Goal: Task Accomplishment & Management: Manage account settings

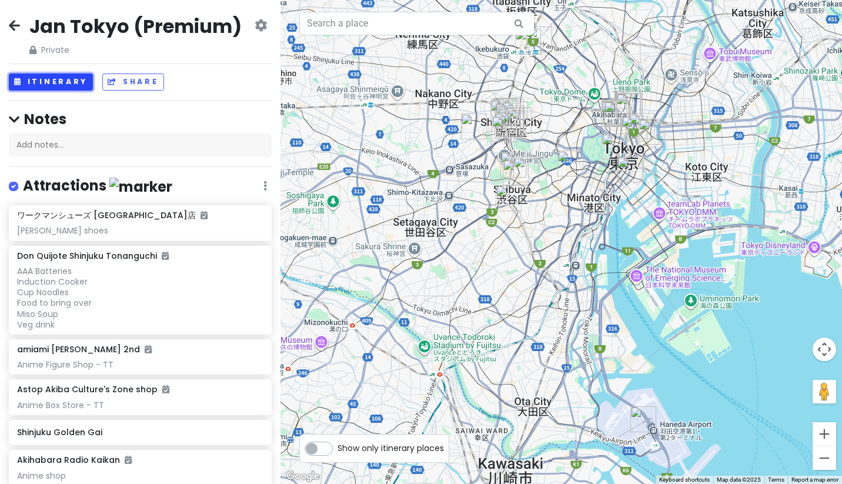
click at [65, 83] on button "Itinerary" at bounding box center [51, 81] width 84 height 17
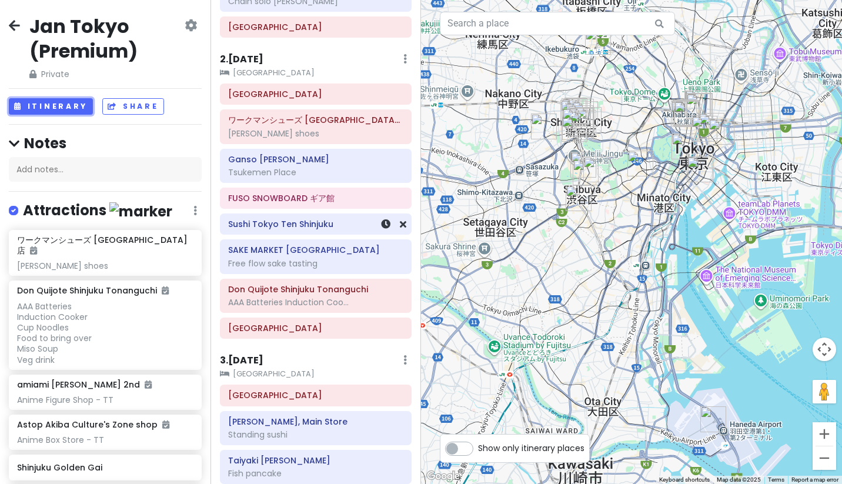
scroll to position [544, 0]
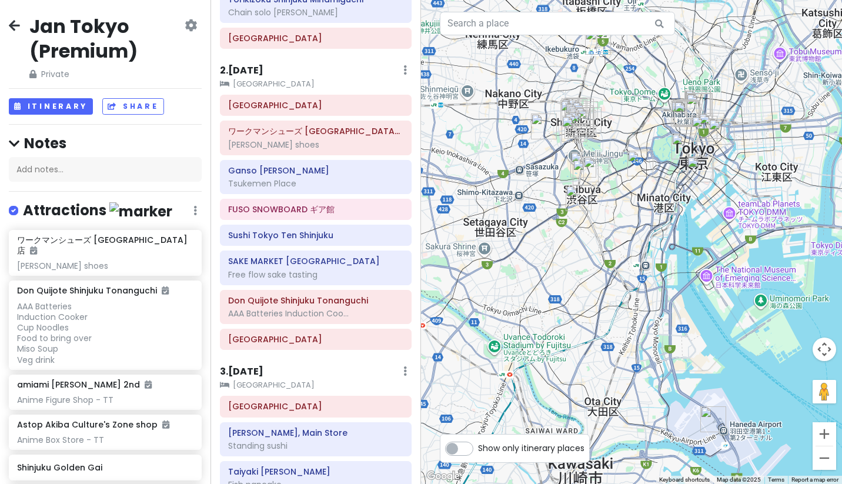
click at [18, 21] on icon at bounding box center [14, 25] width 11 height 9
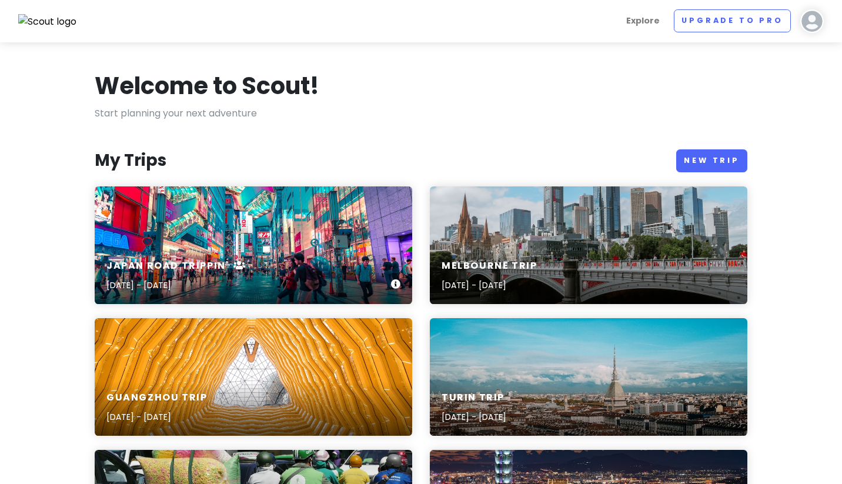
click at [332, 239] on div "Japan Road Trippin' [DATE] - [DATE]" at bounding box center [253, 245] width 317 height 118
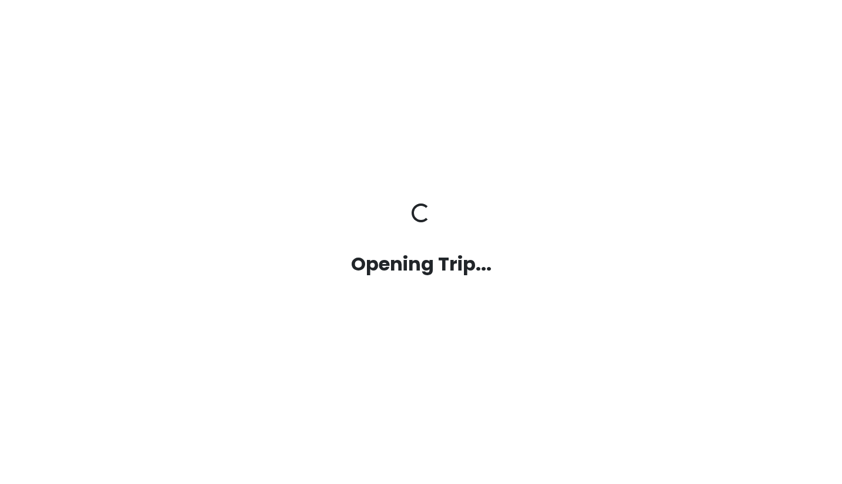
click at [332, 239] on div "Opening Trip... Opening Trip..." at bounding box center [421, 241] width 670 height 77
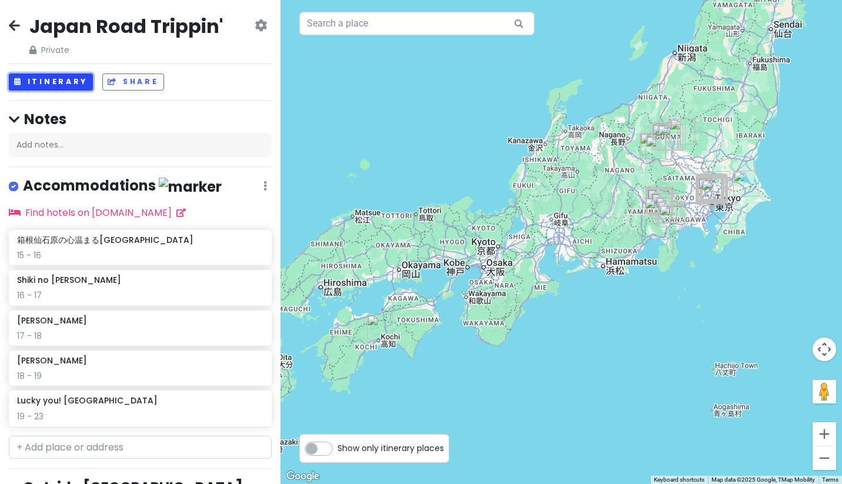
click at [61, 81] on button "Itinerary" at bounding box center [51, 81] width 84 height 17
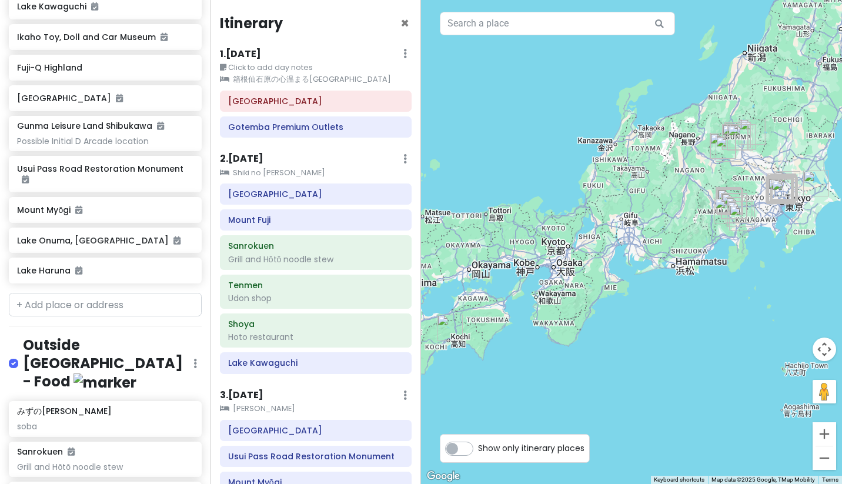
scroll to position [952, 0]
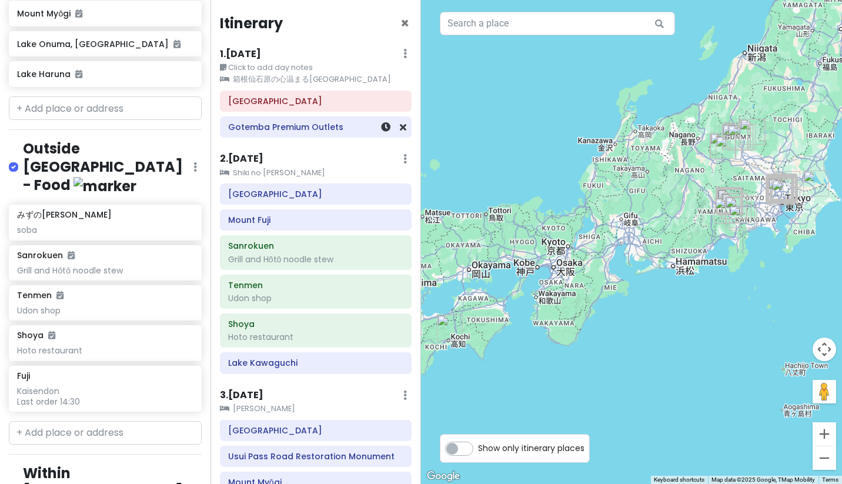
click at [300, 129] on h6 "Gotemba Premium Outlets" at bounding box center [315, 127] width 175 height 11
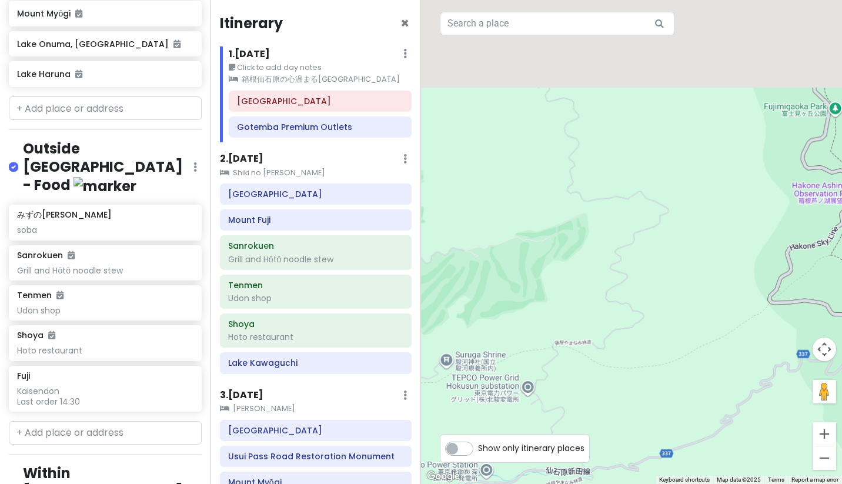
drag, startPoint x: 659, startPoint y: 193, endPoint x: 615, endPoint y: 483, distance: 293.1
click at [615, 483] on div "Gotemba Premium Outlets 4.1 (27,042) 1312 [GEOGRAPHIC_DATA], [GEOGRAPHIC_DATA],…" at bounding box center [631, 242] width 421 height 484
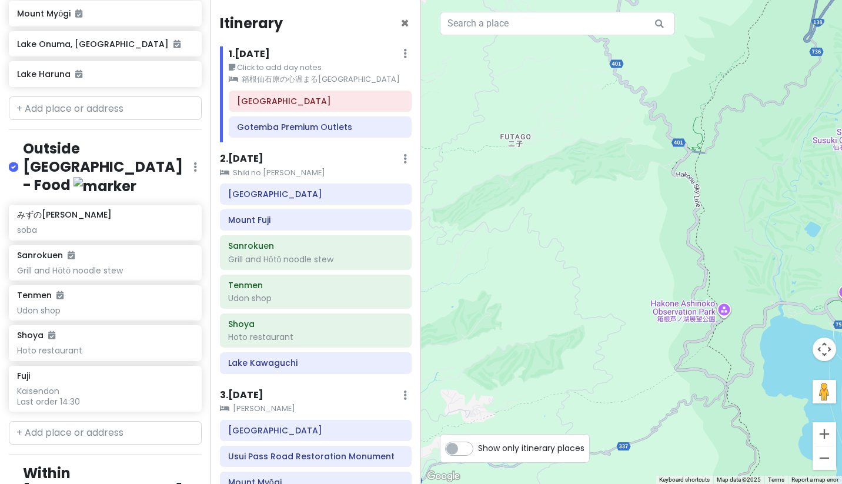
drag, startPoint x: 640, startPoint y: 181, endPoint x: 593, endPoint y: 333, distance: 158.8
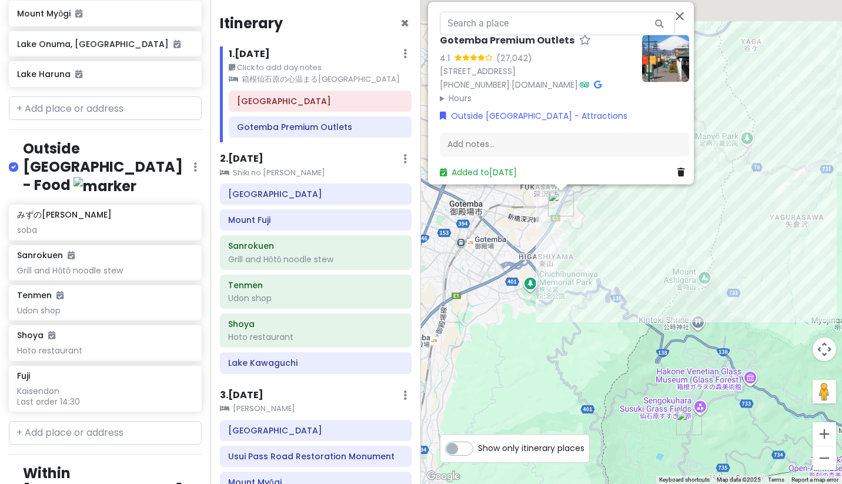
drag, startPoint x: 588, startPoint y: 294, endPoint x: 587, endPoint y: 361, distance: 67.6
click at [587, 362] on div "Gotemba Premium Outlets 4.1 (27,042) 1312 [GEOGRAPHIC_DATA], [GEOGRAPHIC_DATA],…" at bounding box center [631, 242] width 421 height 484
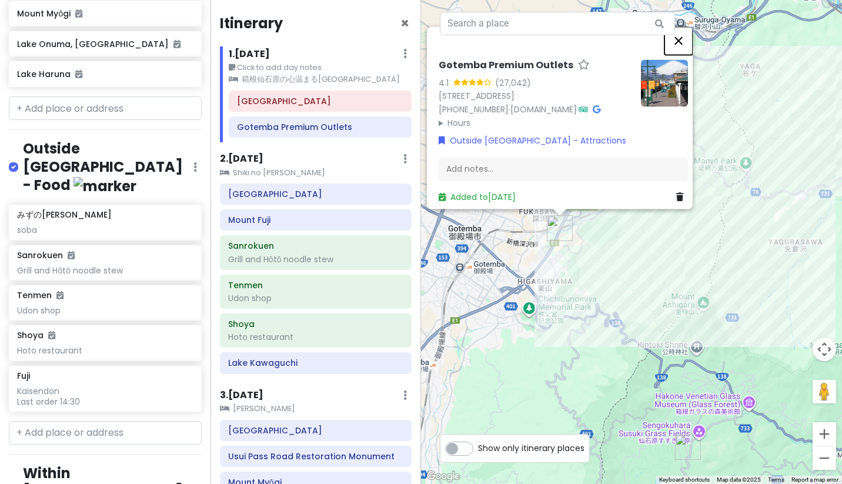
click at [688, 26] on button "Close" at bounding box center [678, 40] width 28 height 28
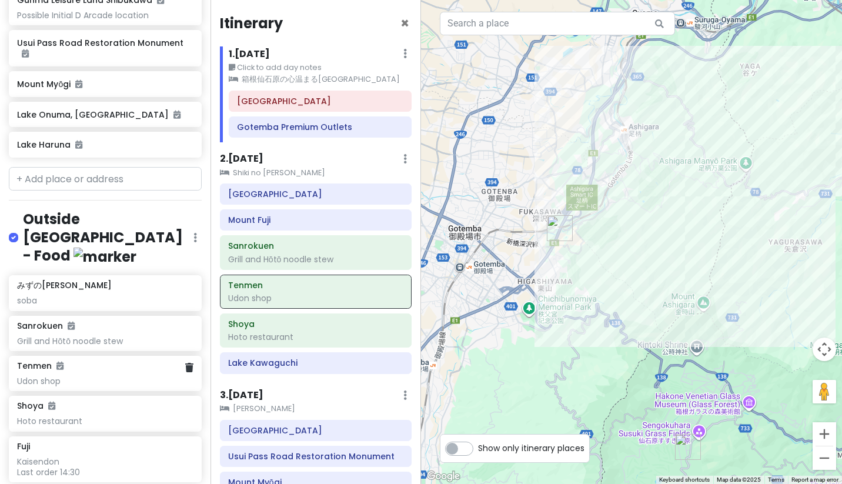
scroll to position [879, 0]
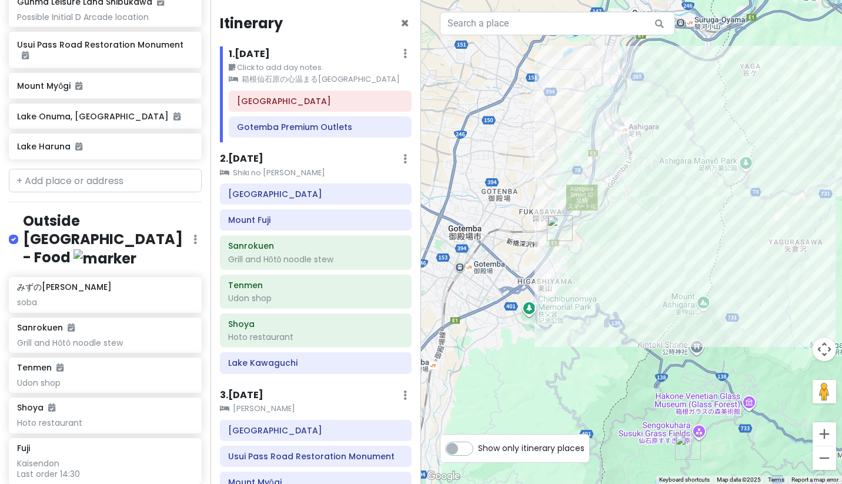
paste input "sawayaka"
type input "sawayaka"
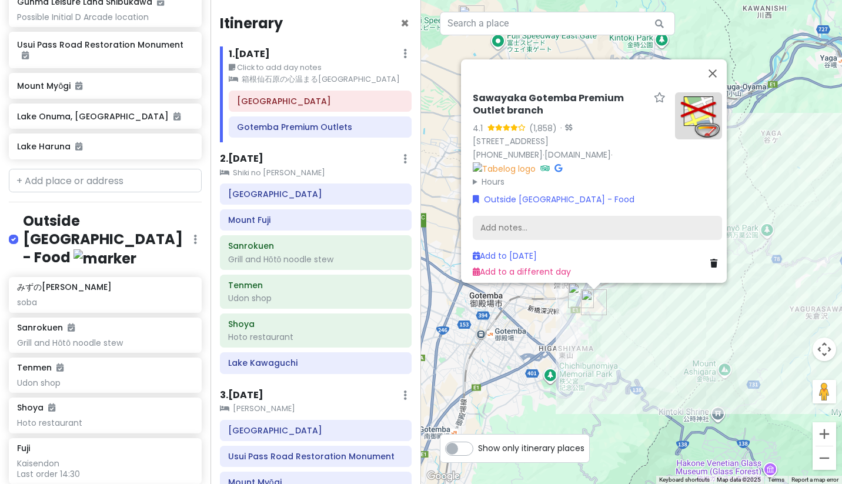
click at [503, 226] on div "Add notes..." at bounding box center [597, 227] width 249 height 25
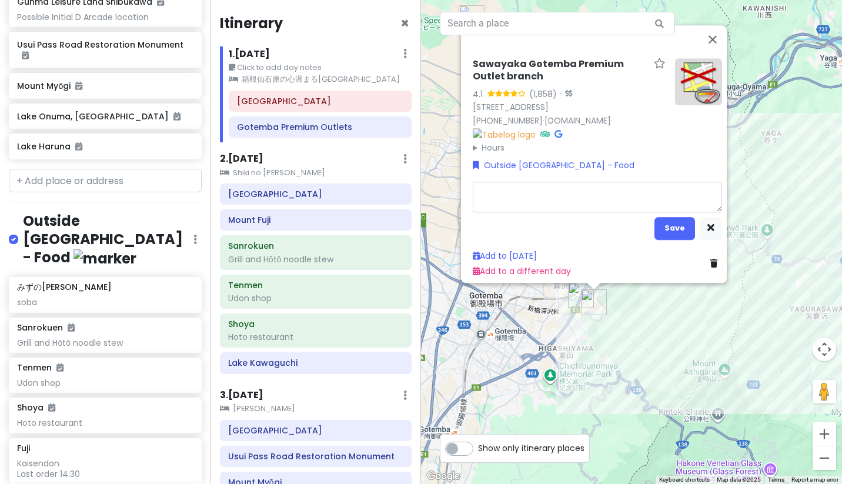
type textarea "x"
type textarea "C"
type textarea "x"
type textarea "Ca"
type textarea "x"
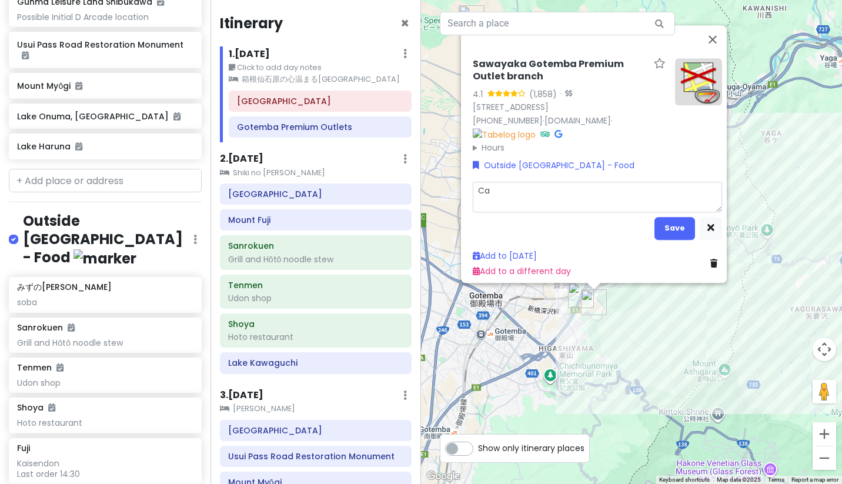
type textarea "Cah"
type textarea "x"
type textarea "Cahi"
type textarea "x"
type textarea "Cah"
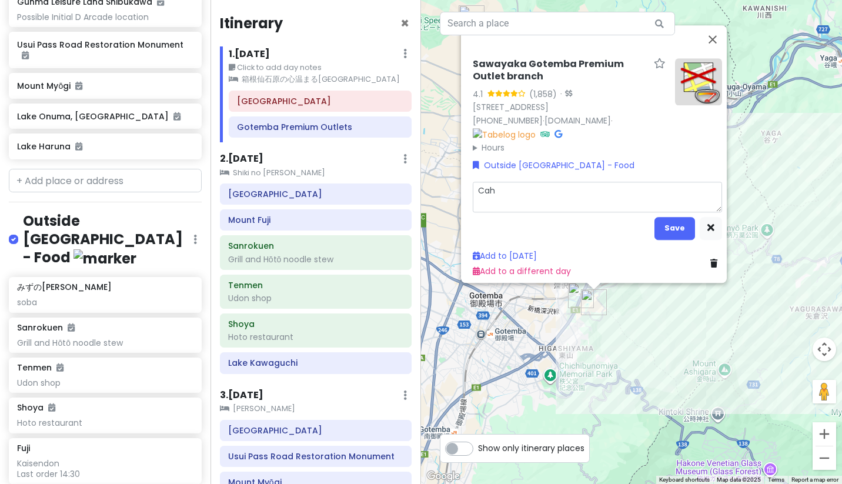
type textarea "x"
type textarea "Ca"
type textarea "x"
type textarea "C"
type textarea "x"
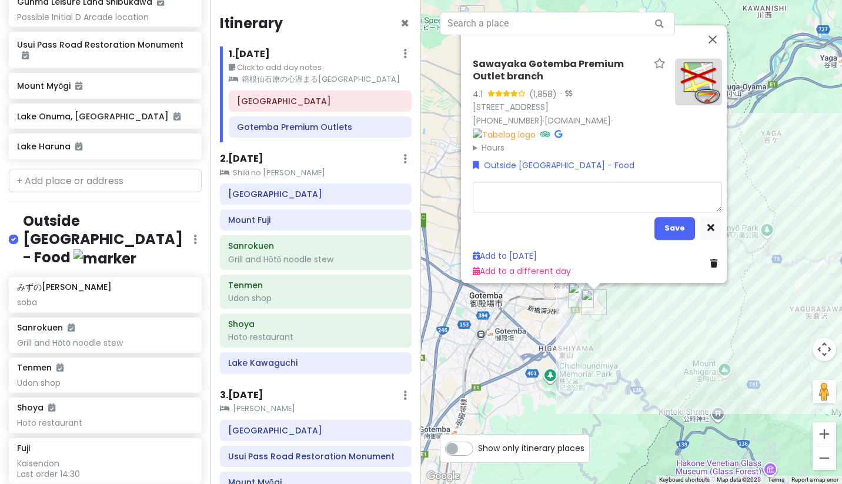
type textarea "H"
type textarea "x"
type textarea "Ha"
type textarea "x"
type textarea "Ham"
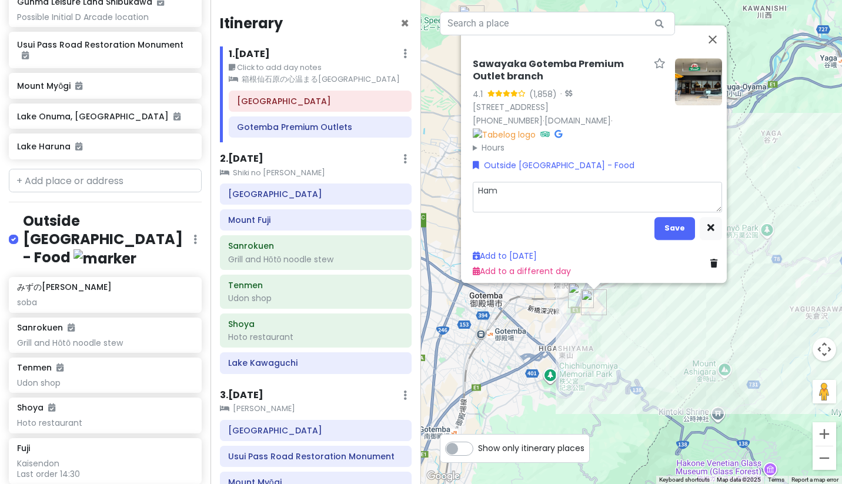
type textarea "x"
type textarea "[PERSON_NAME]"
type textarea "x"
type textarea "Hamnu"
type textarea "x"
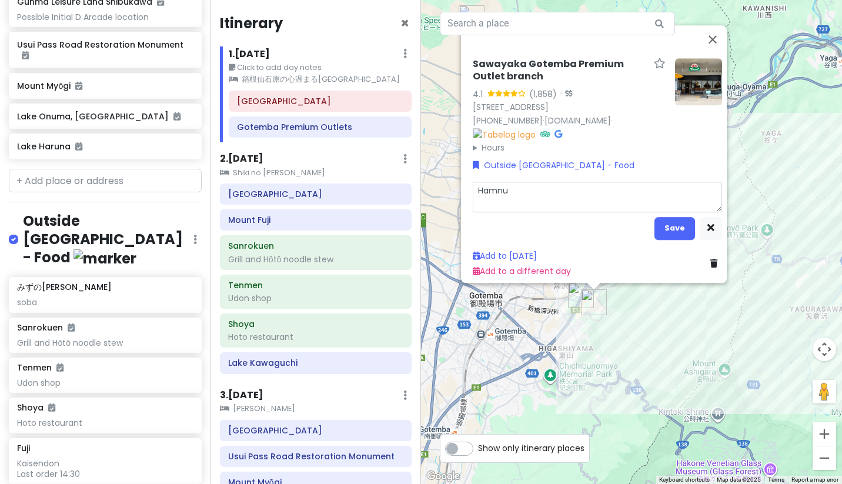
type textarea "Hamnur"
type textarea "x"
type textarea "Hamnurg"
type textarea "x"
type textarea "Hamnurg"
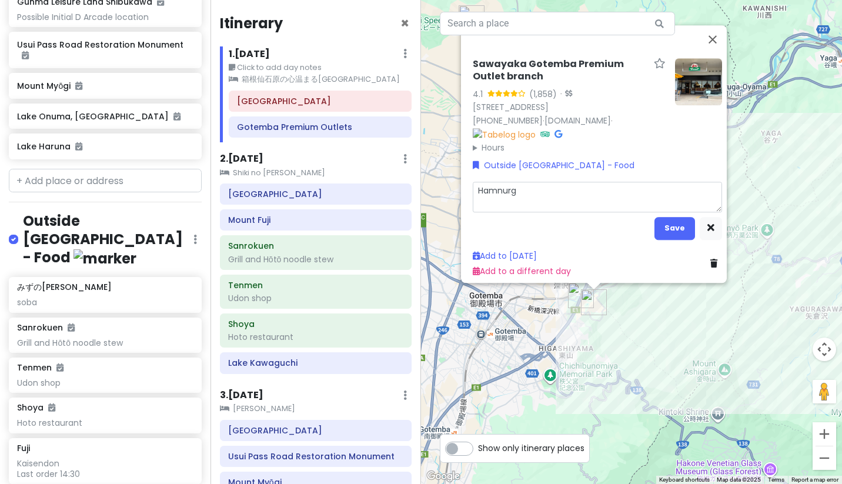
type textarea "x"
type textarea "Hamnurg c"
type textarea "x"
type textarea "Hamnurg ch"
type textarea "x"
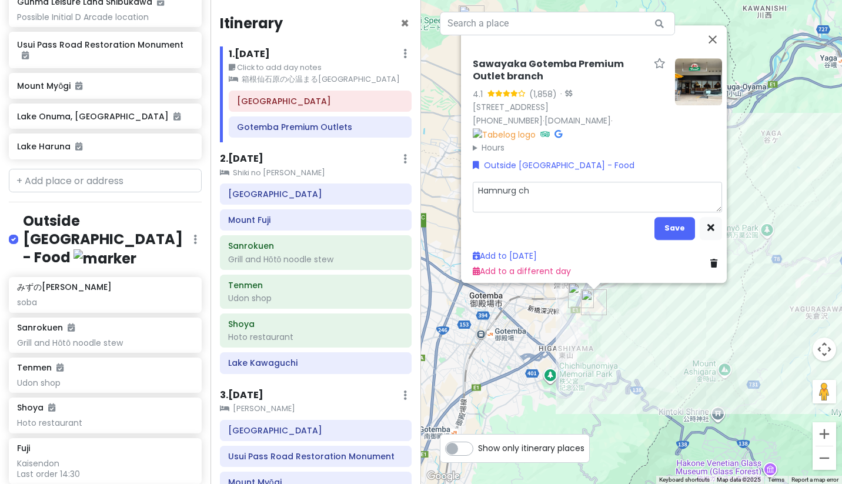
type textarea "Hamnurg cha"
type textarea "x"
type textarea "Hamnurg chai"
type textarea "x"
type textarea "Hamnurg chain"
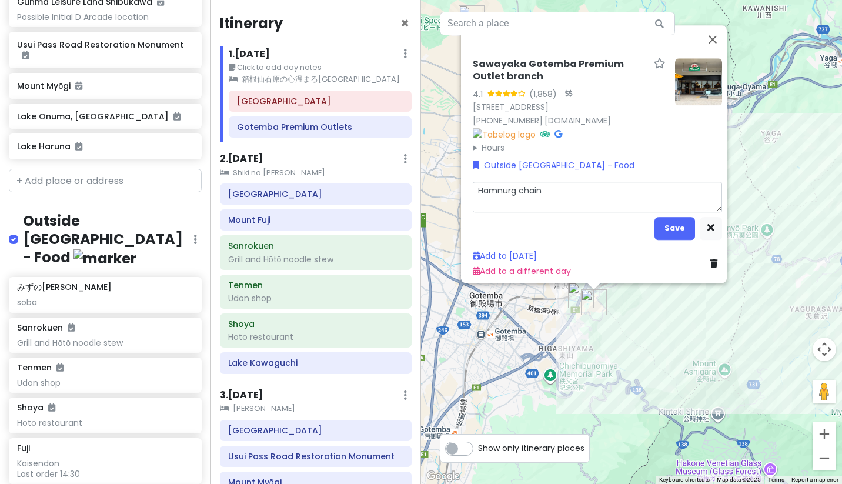
type textarea "x"
type textarea "Hamnurg chai"
type textarea "x"
type textarea "Hamnurg cha"
type textarea "x"
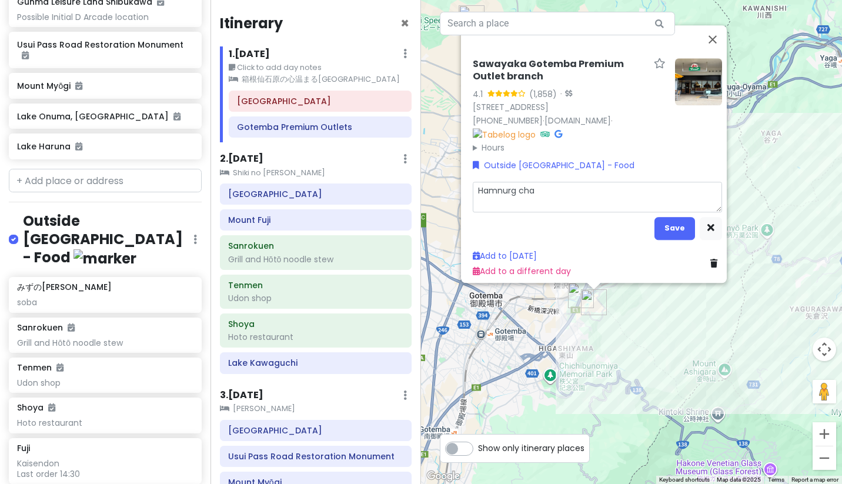
type textarea "Hamnurg ch"
type textarea "x"
type textarea "Hamnurg c"
type textarea "x"
type textarea "Hamnurg"
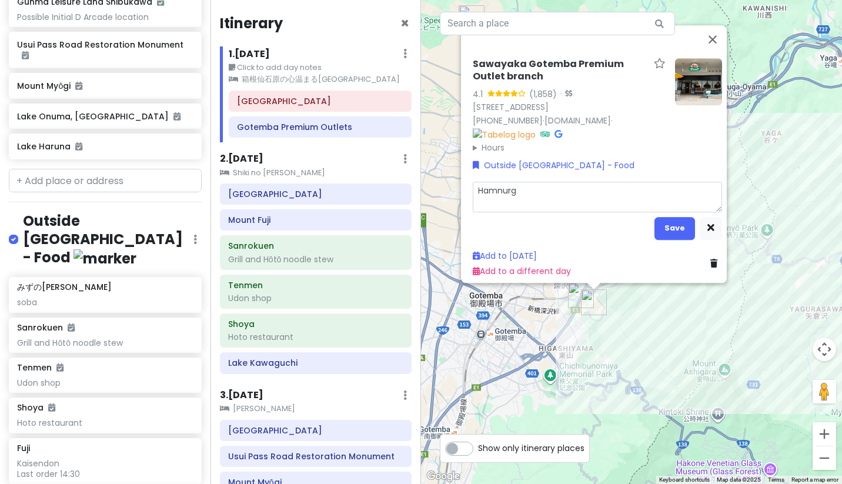
type textarea "x"
type textarea "Hamnurg"
type textarea "x"
type textarea "Hamnur"
type textarea "x"
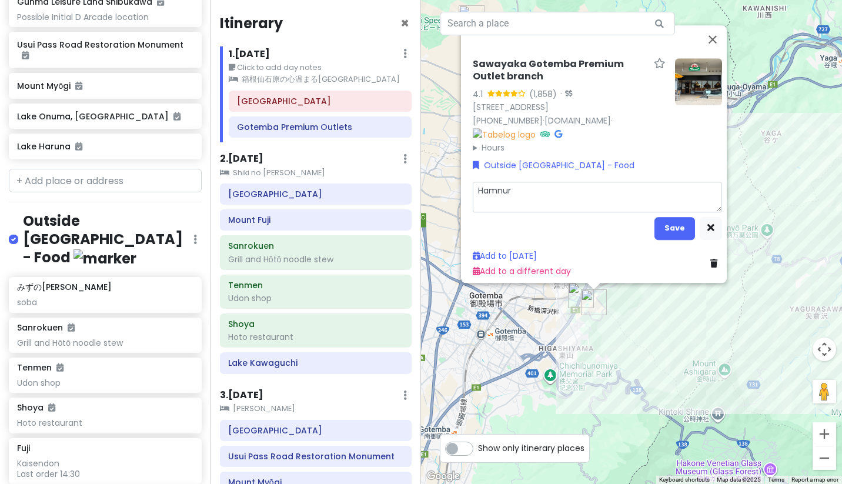
type textarea "Hamnu"
type textarea "x"
type textarea "[PERSON_NAME]"
type textarea "x"
type textarea "Ham"
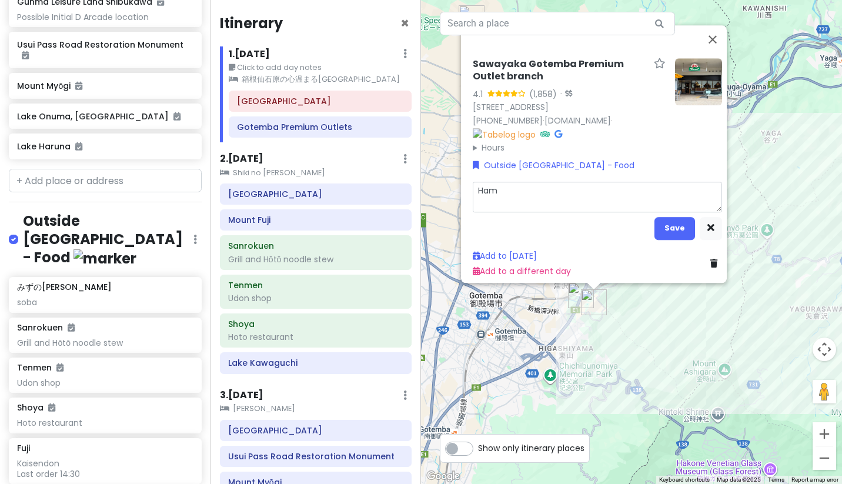
type textarea "x"
type textarea "Hamb"
type textarea "x"
type textarea "Ham"
type textarea "x"
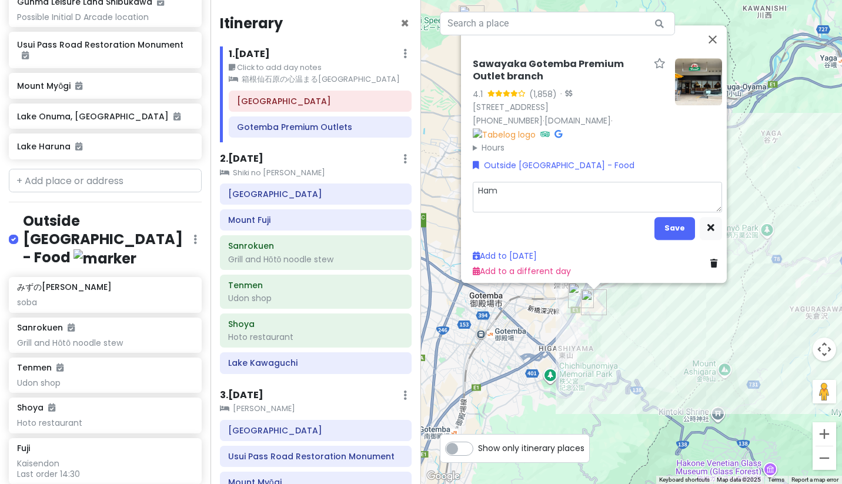
type textarea "Hamb"
type textarea "x"
type textarea "Hambe"
type textarea "x"
type textarea "Hamber"
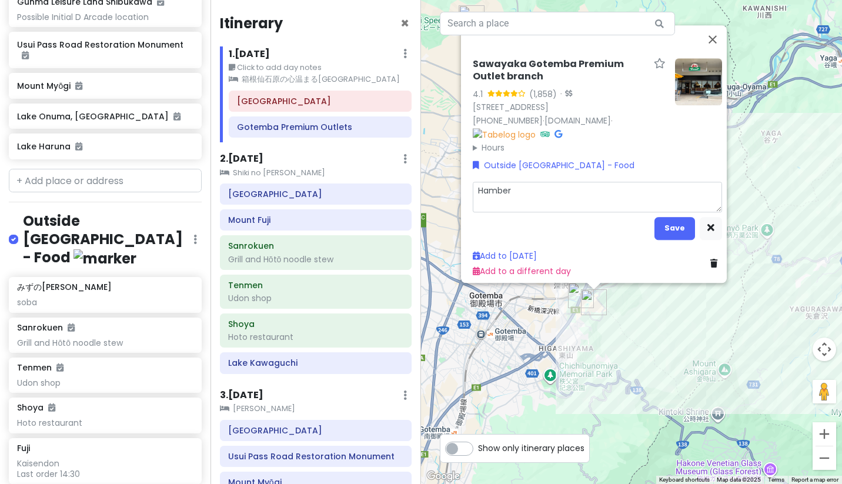
type textarea "x"
type textarea "[PERSON_NAME]"
type textarea "x"
type textarea "[PERSON_NAME]"
type textarea "x"
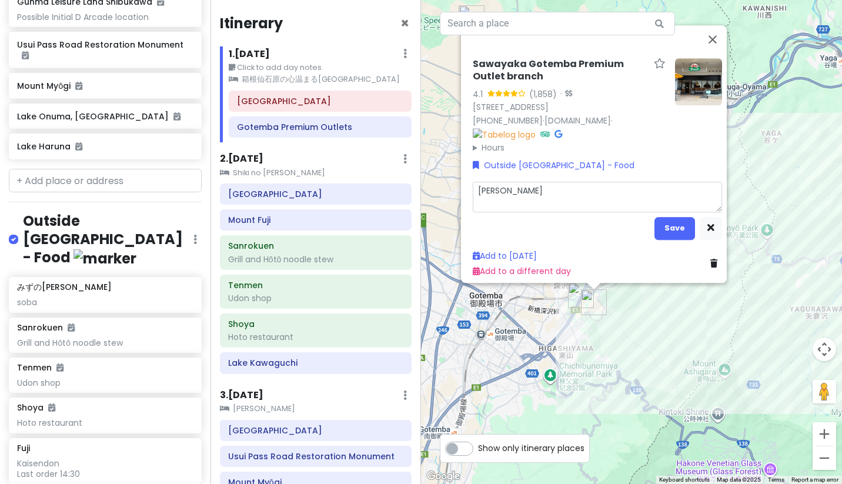
type textarea "[PERSON_NAME] c"
type textarea "x"
type textarea "[PERSON_NAME]"
type textarea "x"
type textarea "[PERSON_NAME] cha"
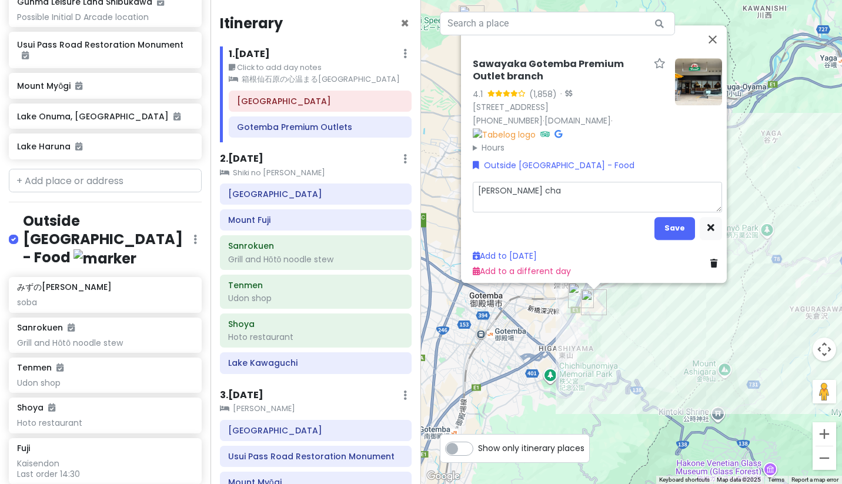
type textarea "x"
type textarea "[PERSON_NAME]"
type textarea "x"
type textarea "[PERSON_NAME] chain"
click at [667, 225] on button "Save" at bounding box center [674, 227] width 41 height 23
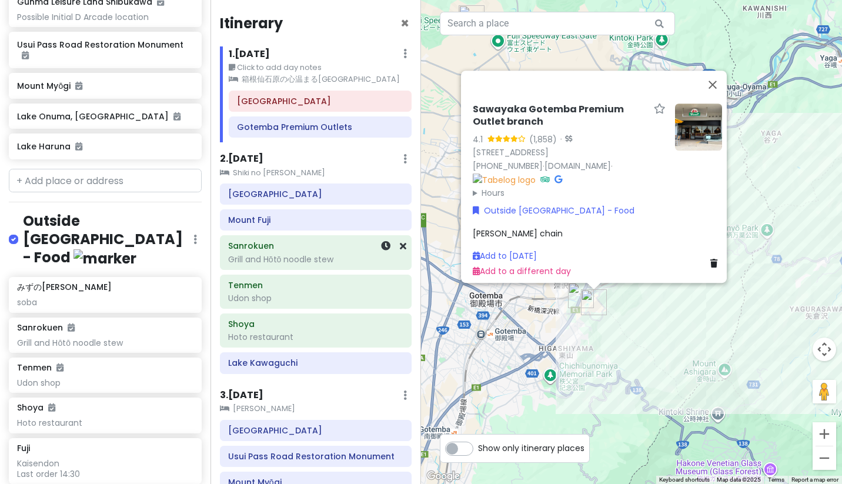
click at [260, 254] on div "Grill and Hōtō noodle stew" at bounding box center [315, 259] width 175 height 11
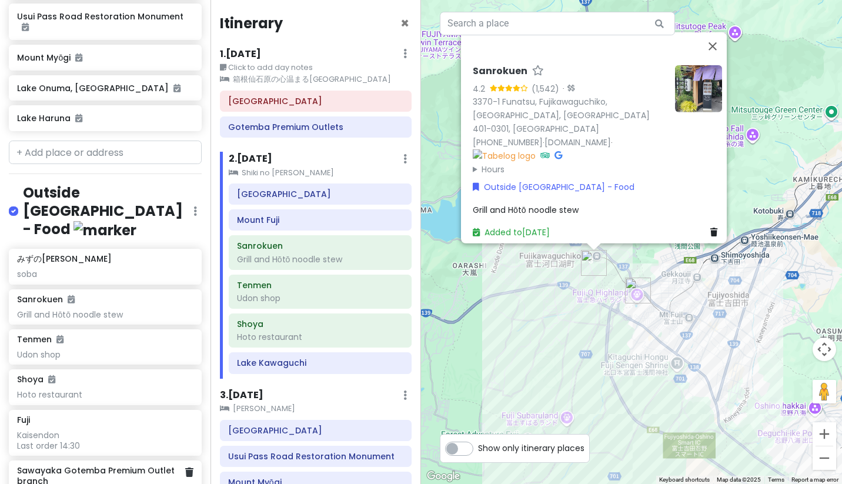
scroll to position [908, 0]
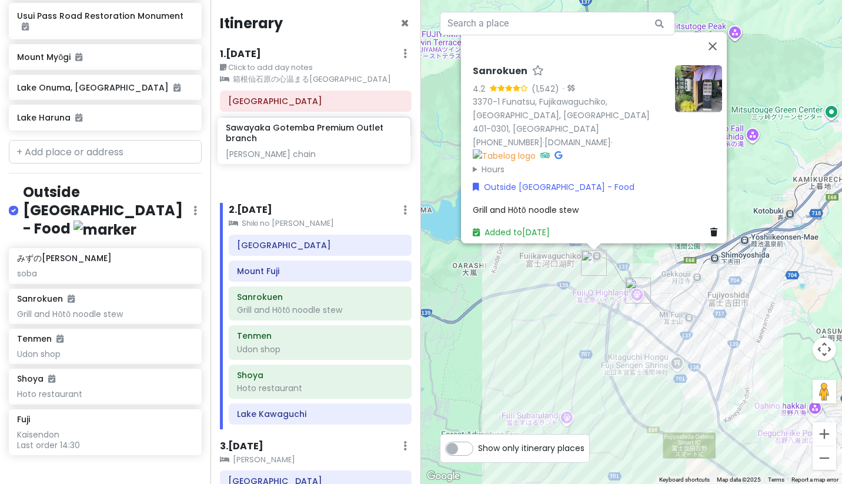
drag, startPoint x: 83, startPoint y: 387, endPoint x: 292, endPoint y: 143, distance: 321.4
click at [292, 143] on div "Japan Road Trippin' Private Change Dates Make a Copy Delete Trip Go Pro ⚡️ Give…" at bounding box center [421, 242] width 842 height 484
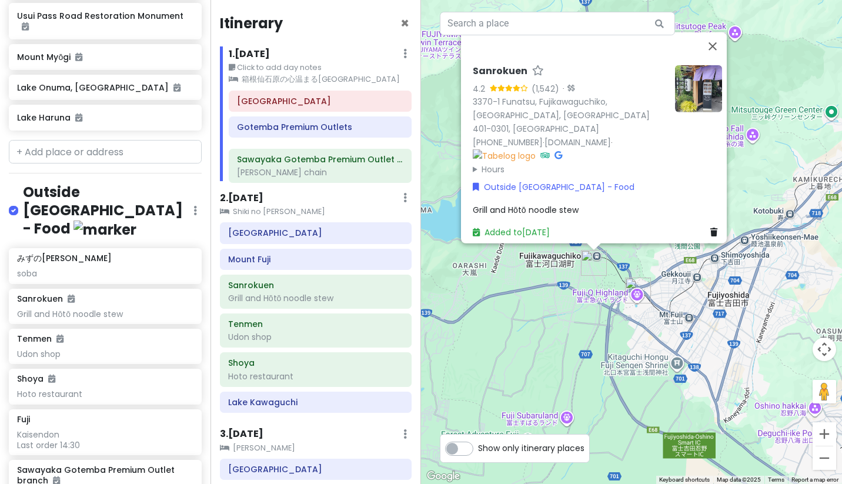
drag, startPoint x: 292, startPoint y: 143, endPoint x: 292, endPoint y: 175, distance: 32.3
click at [292, 175] on div "[GEOGRAPHIC_DATA] Sawayaka Gotemba Premium Outlet branch [PERSON_NAME] chain Go…" at bounding box center [320, 136] width 200 height 91
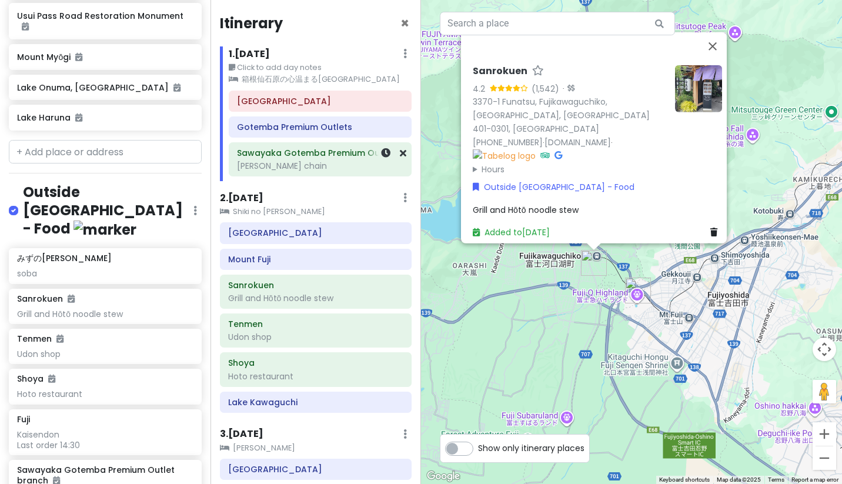
click at [304, 160] on div "[PERSON_NAME] chain" at bounding box center [320, 165] width 166 height 11
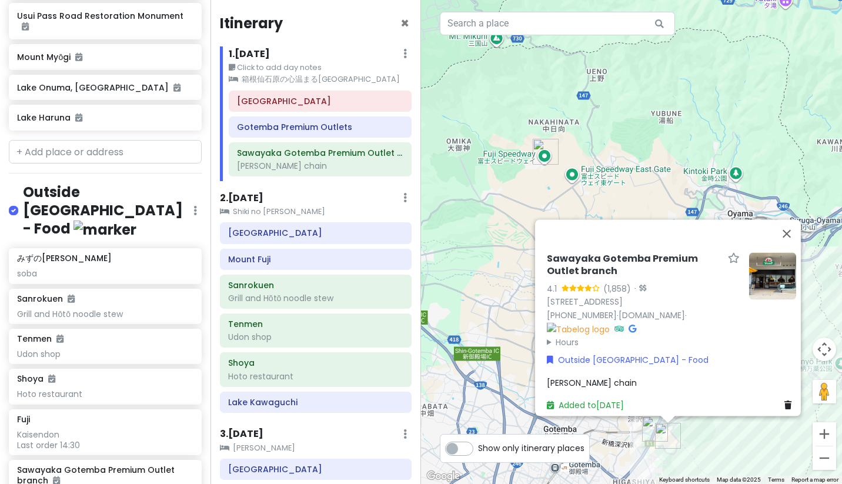
click at [607, 376] on div "[PERSON_NAME] chain" at bounding box center [671, 382] width 249 height 13
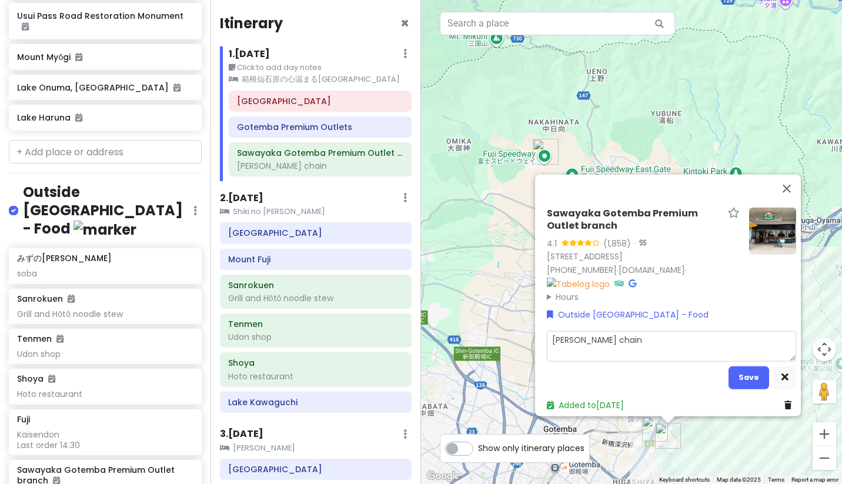
type textarea "x"
type textarea "[PERSON_NAME] chain"
type textarea "x"
type textarea "[PERSON_NAME] chain ("
type textarea "x"
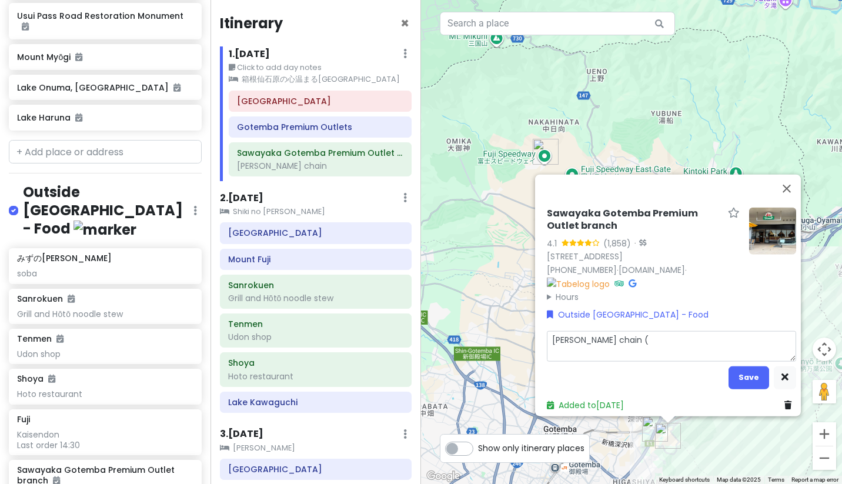
type textarea "[PERSON_NAME] chain (l"
type textarea "x"
type textarea "[PERSON_NAME] chain (la"
type textarea "x"
type textarea "[PERSON_NAME] chain ([PERSON_NAME]"
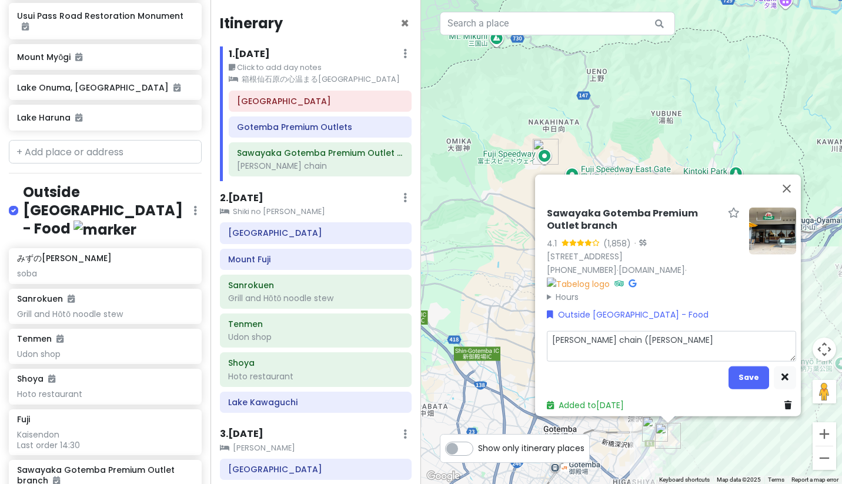
type textarea "x"
type textarea "[PERSON_NAME] chain (lame"
type textarea "x"
type textarea "[PERSON_NAME] chain (lame"
type textarea "x"
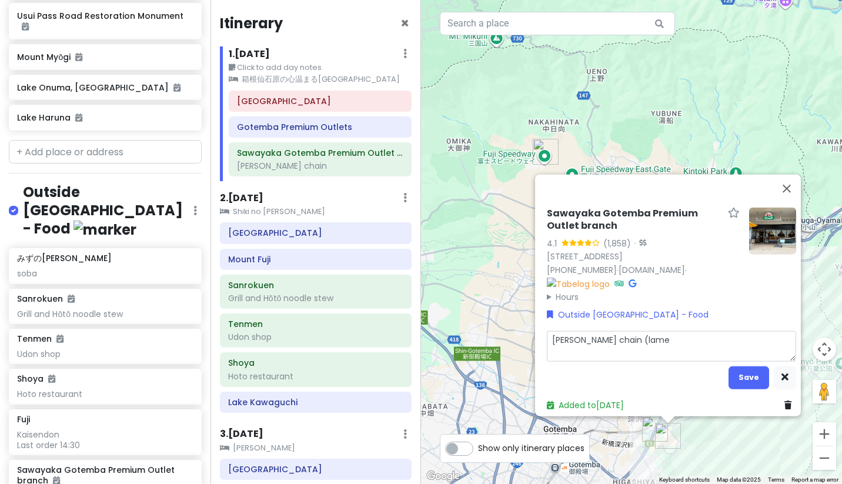
type textarea "[PERSON_NAME] chain (lame o"
type textarea "x"
type textarea "[PERSON_NAME] chain (lame op"
type textarea "x"
type textarea "[PERSON_NAME] chain (lame opt"
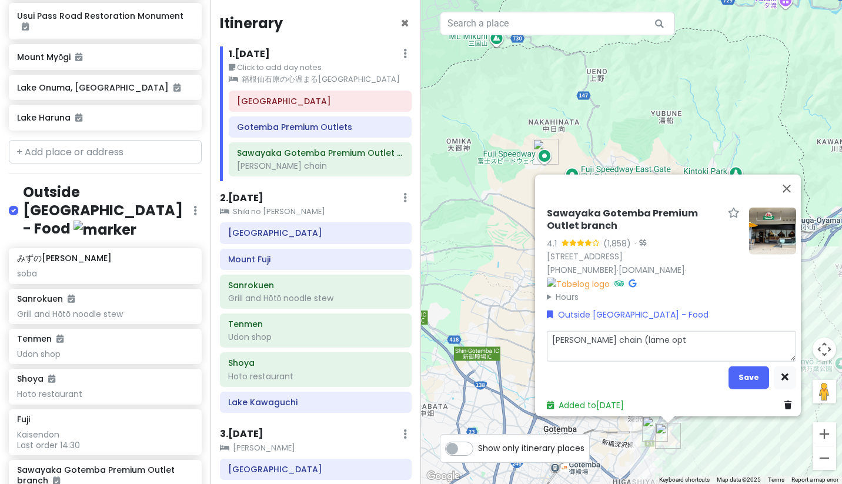
type textarea "x"
type textarea "[PERSON_NAME] chain (lame opti"
type textarea "x"
type textarea "[PERSON_NAME] chain (lame optio"
type textarea "x"
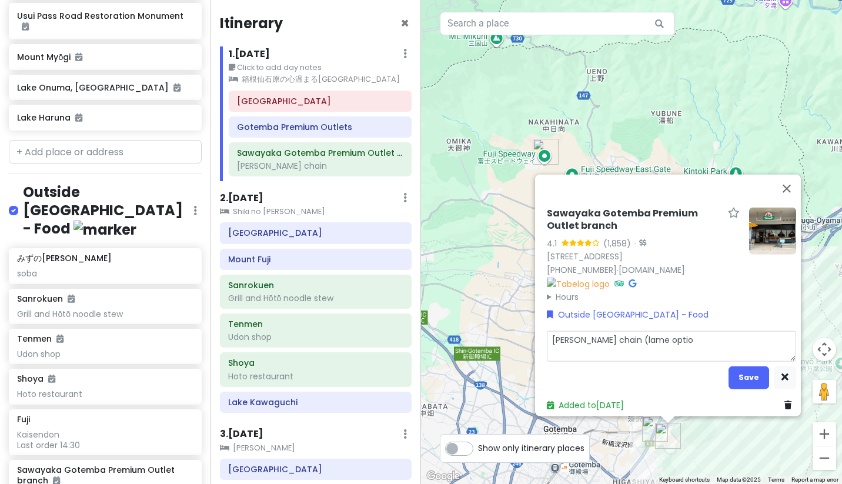
type textarea "[PERSON_NAME] chain (lame option"
type textarea "x"
type textarea "[PERSON_NAME] chain (lame option)"
click at [580, 136] on div "Sawayaka Gotemba Premium Outlet branch 4.1 (1,858) · [STREET_ADDRESS] [PHONE_NU…" at bounding box center [631, 242] width 421 height 484
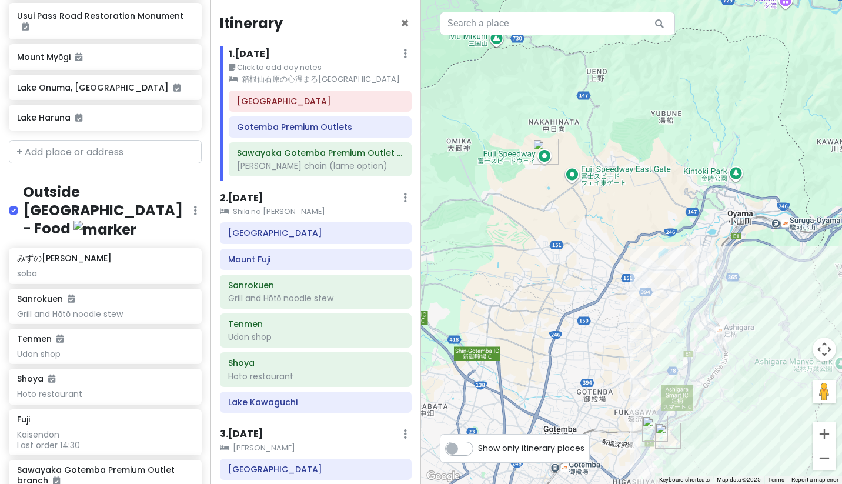
paste input "[PERSON_NAME]"
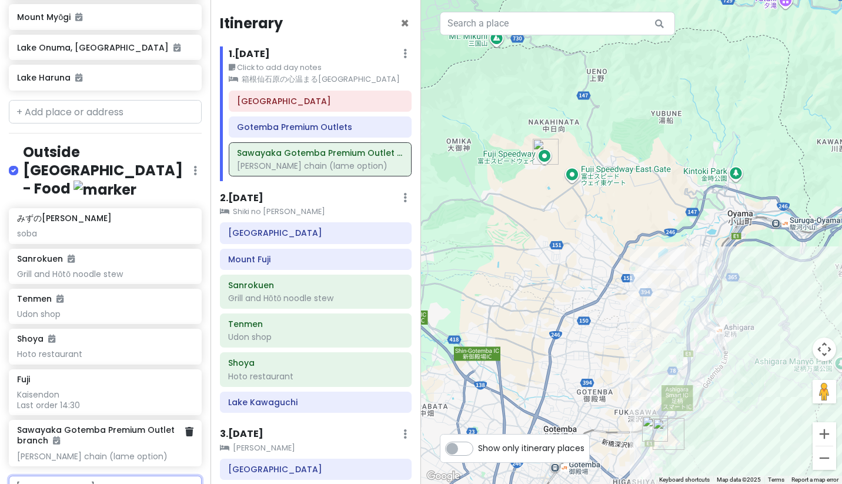
scroll to position [956, 0]
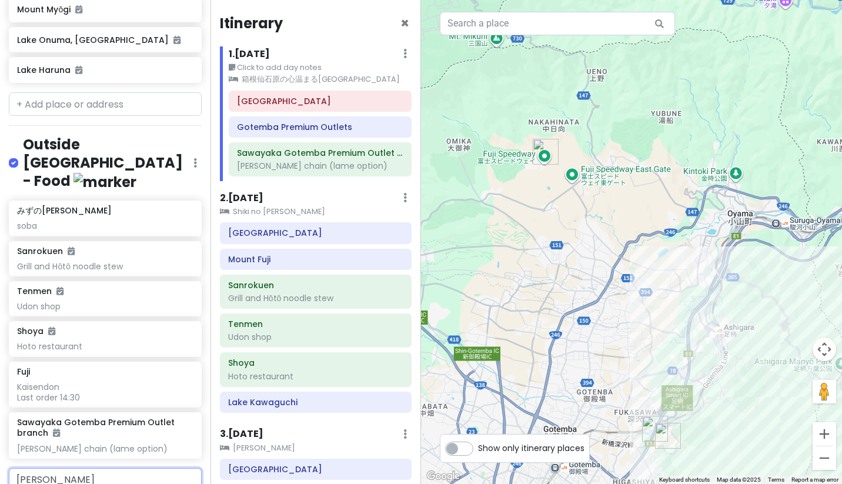
type input "Tonkatsu Hajim"
click at [128, 471] on h6 "Tonkatsu Hajime" at bounding box center [101, 476] width 168 height 11
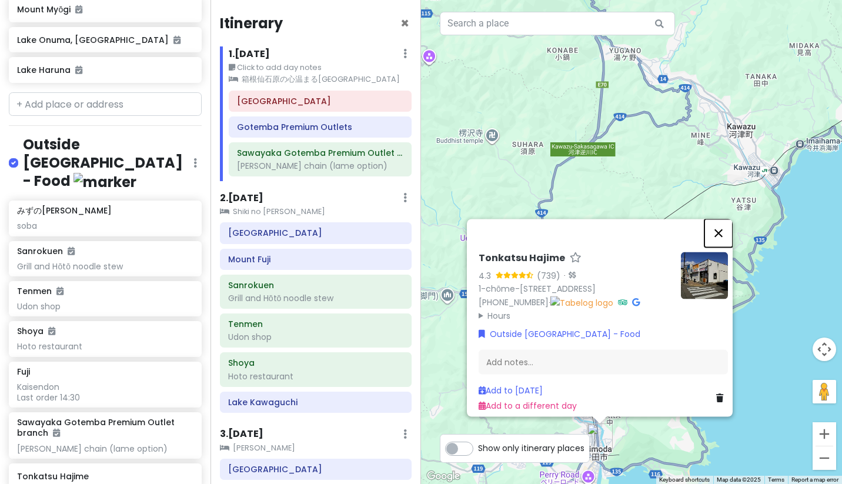
click at [719, 219] on button "Close" at bounding box center [718, 233] width 28 height 28
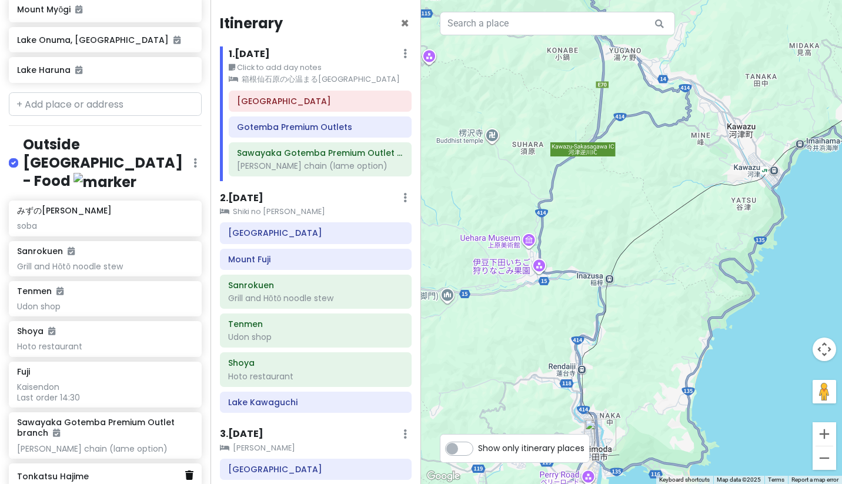
click at [190, 470] on icon at bounding box center [189, 474] width 8 height 9
click at [135, 417] on h6 "Sawayaka Gotemba Premium Outlet branch" at bounding box center [101, 427] width 168 height 21
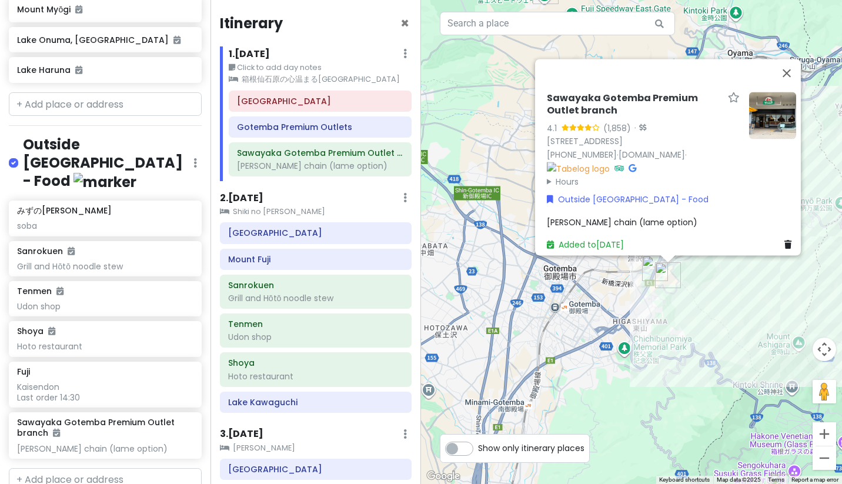
click at [614, 216] on span "[PERSON_NAME] chain (lame option)" at bounding box center [622, 222] width 150 height 12
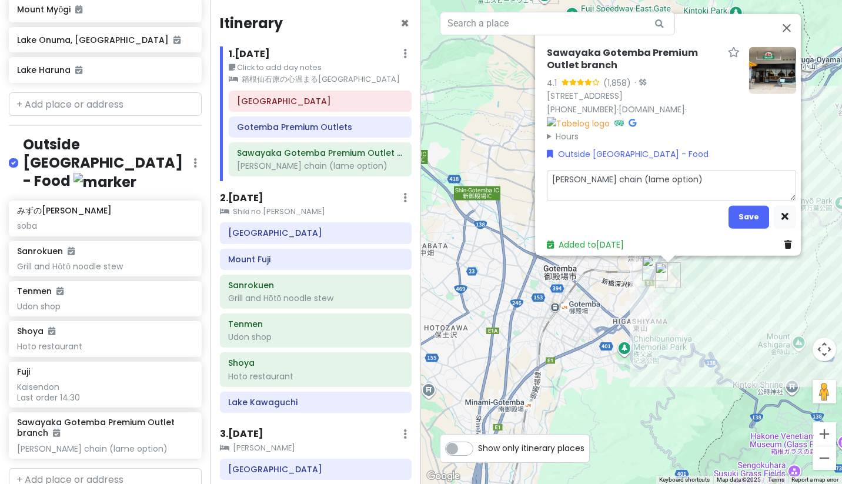
drag, startPoint x: 612, startPoint y: 173, endPoint x: 748, endPoint y: 175, distance: 136.4
click at [748, 175] on textarea "[PERSON_NAME] chain (lame option)" at bounding box center [671, 185] width 249 height 31
type textarea "x"
type textarea "[PERSON_NAME] chain"
type textarea "x"
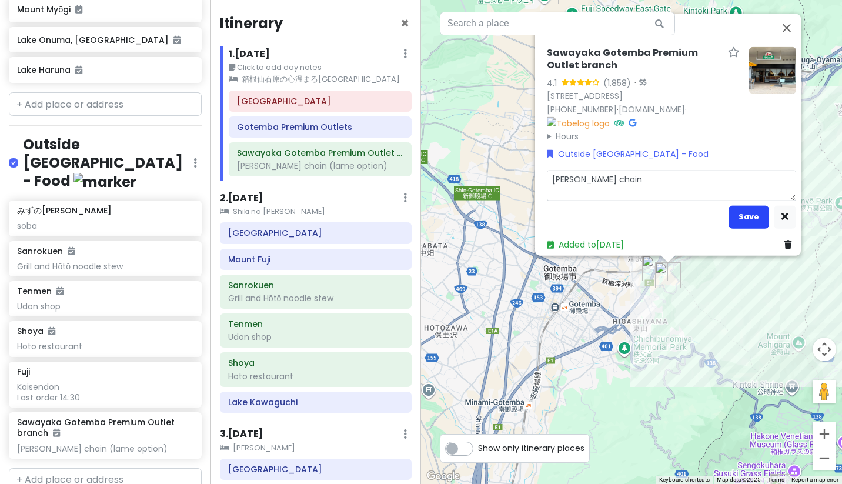
type textarea "[PERSON_NAME] chain"
click at [739, 215] on button "Save" at bounding box center [748, 216] width 41 height 23
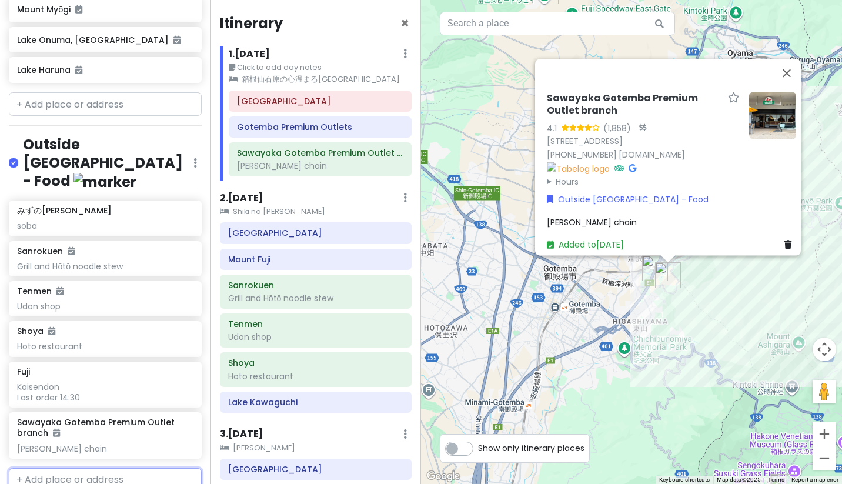
click at [70, 468] on input "text" at bounding box center [105, 480] width 193 height 24
paste input "Washoku Mendokoro [PERSON_NAME]"
type input "Washoku Mendokoro [PERSON_NAME]"
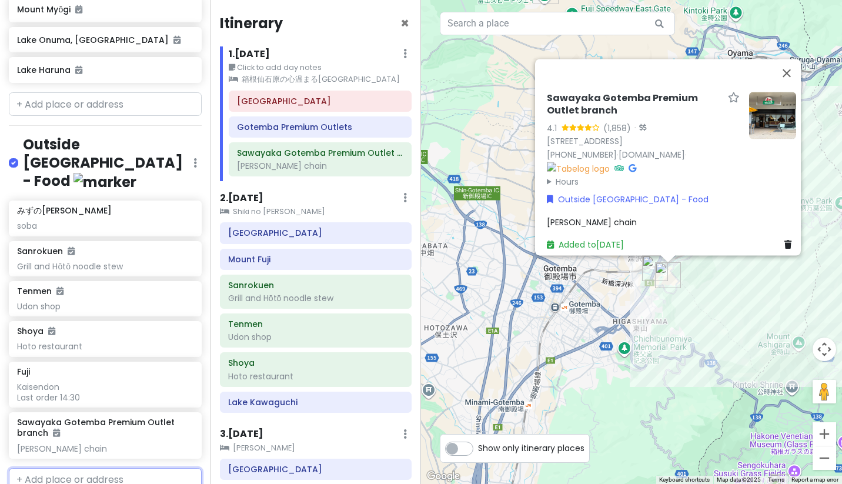
scroll to position [0, 0]
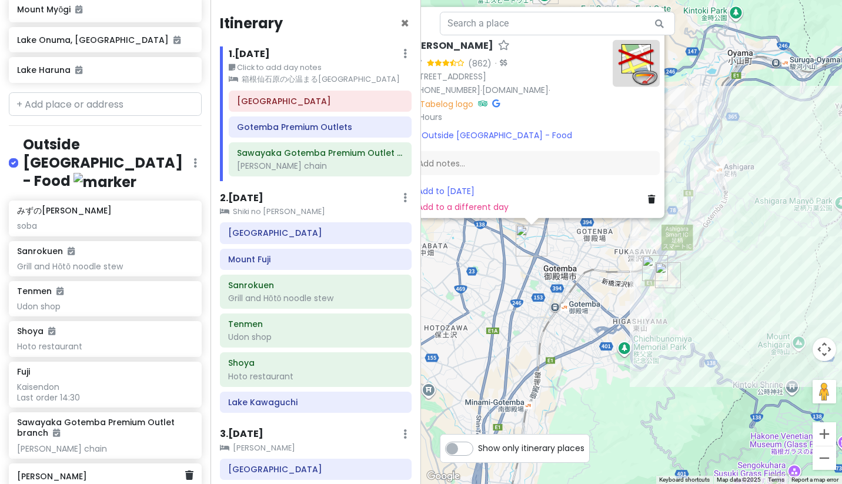
click at [95, 471] on h6 "[PERSON_NAME]" at bounding box center [101, 476] width 168 height 11
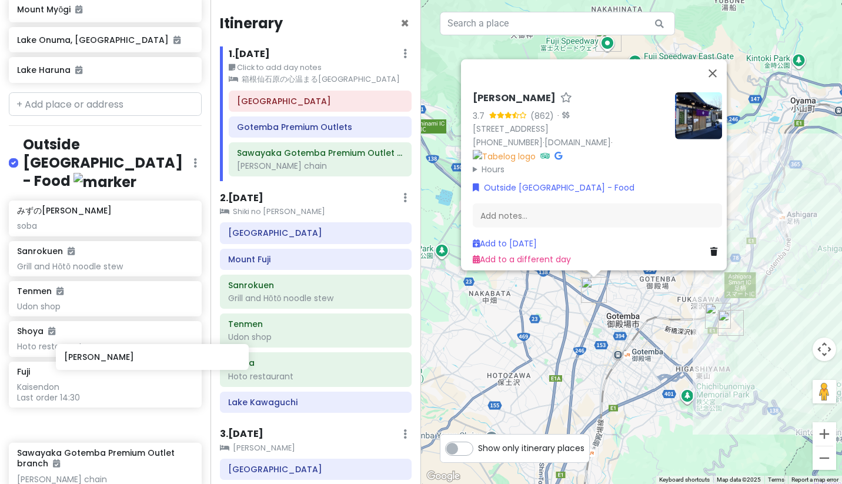
scroll to position [960, 0]
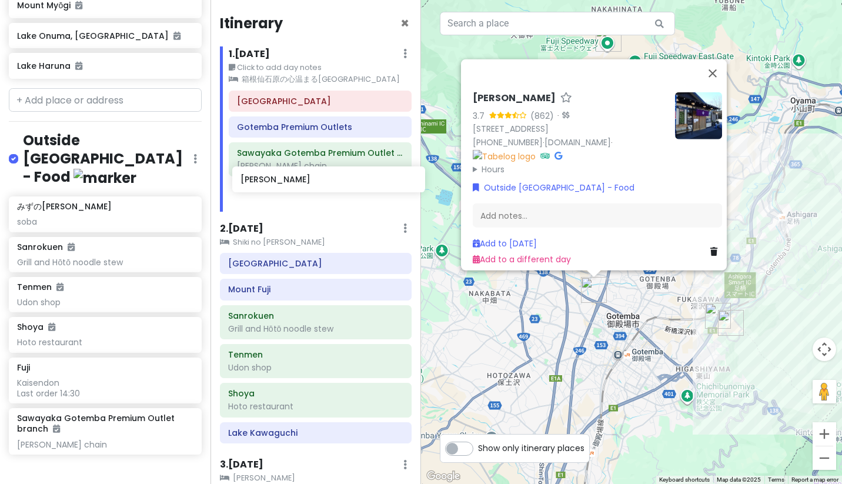
drag, startPoint x: 102, startPoint y: 380, endPoint x: 325, endPoint y: 181, distance: 299.3
click at [325, 181] on div "Japan Road Trippin' Private Change Dates Make a Copy Delete Trip Go Pro ⚡️ Give…" at bounding box center [421, 242] width 842 height 484
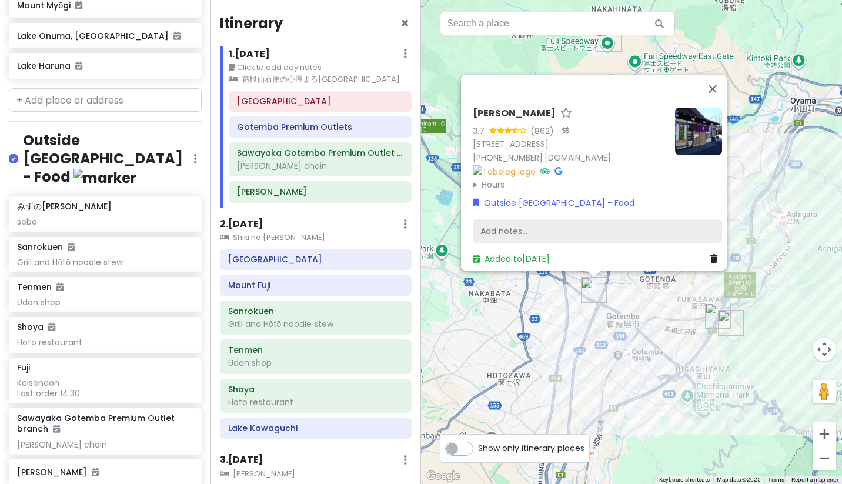
click at [531, 219] on div "Add notes..." at bounding box center [597, 231] width 249 height 25
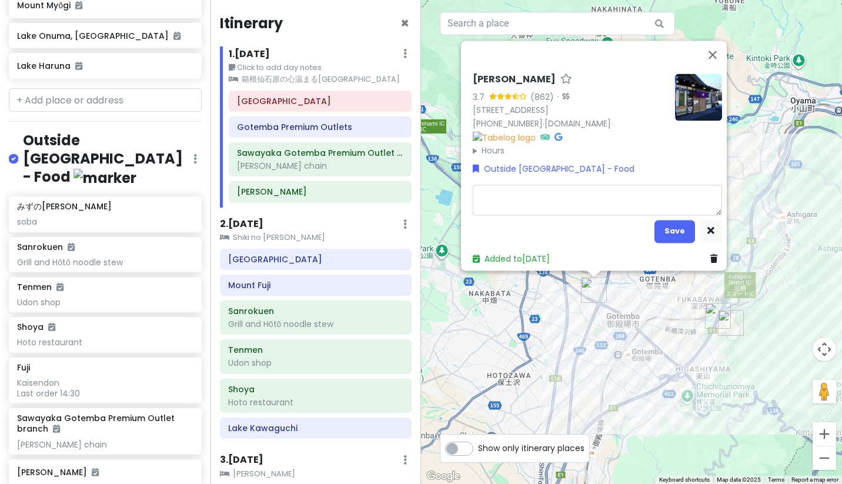
type textarea "x"
type textarea "U"
type textarea "x"
type textarea "S"
type textarea "x"
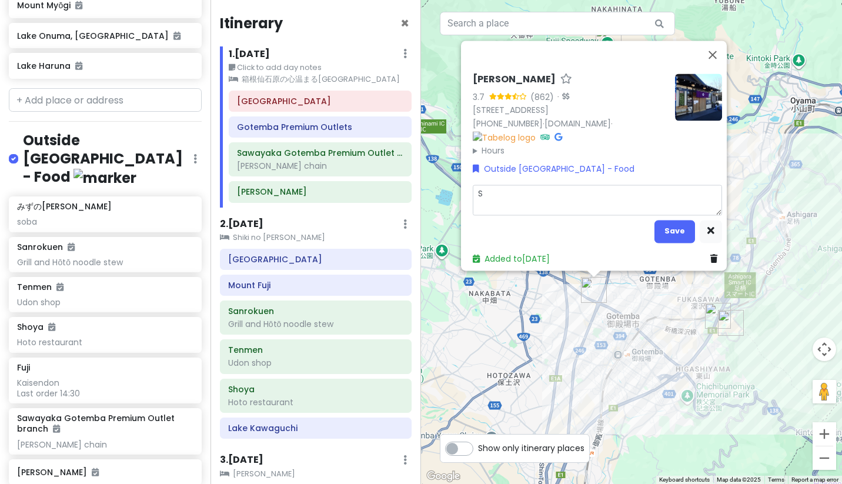
type textarea "So"
type textarea "x"
type textarea "Sob"
type textarea "x"
type textarea "Soba"
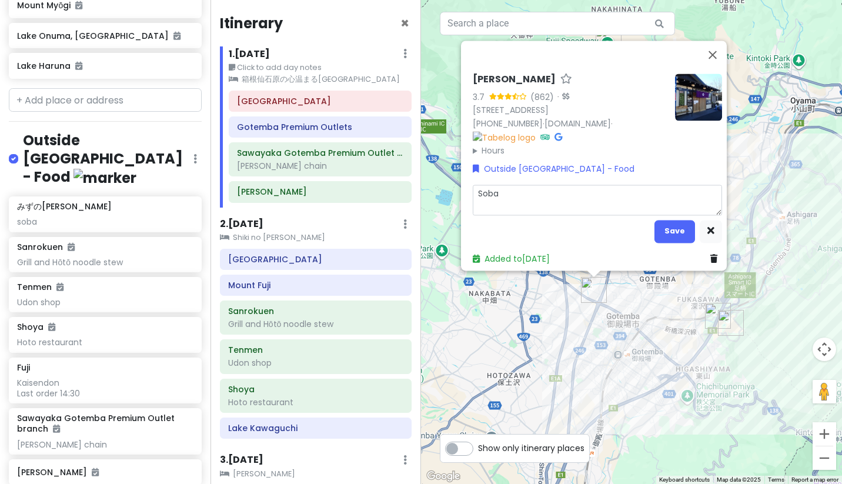
type textarea "x"
type textarea "Soba"
type textarea "x"
type textarea "Soba -"
type textarea "x"
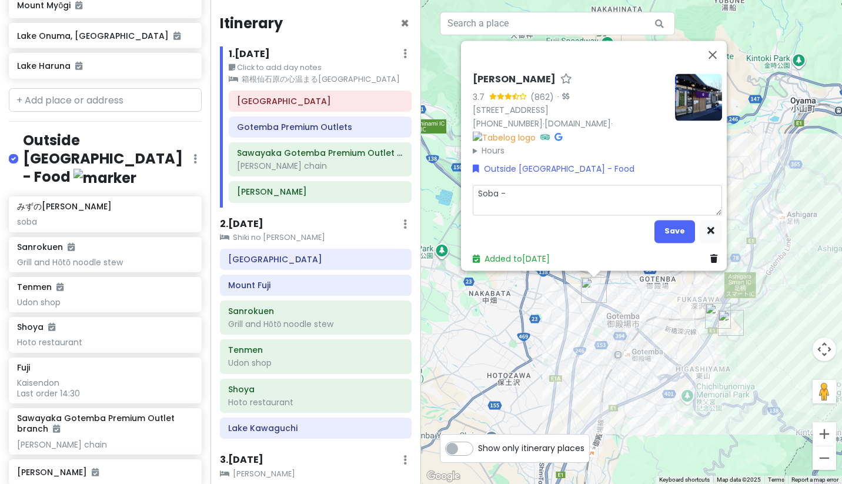
type textarea "Soba -"
type textarea "x"
type textarea "Soba - L"
type textarea "x"
type textarea "Soba - Lu"
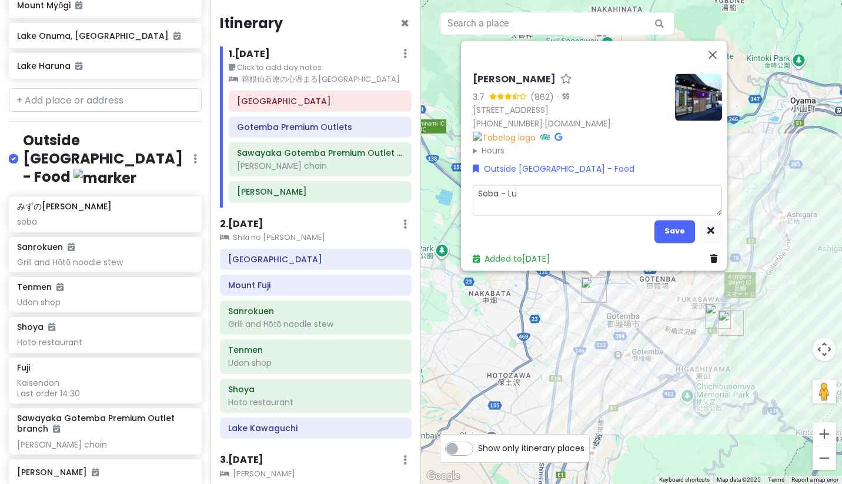
type textarea "x"
type textarea "Soba - Lun"
type textarea "x"
type textarea "Soba - Lunc"
type textarea "x"
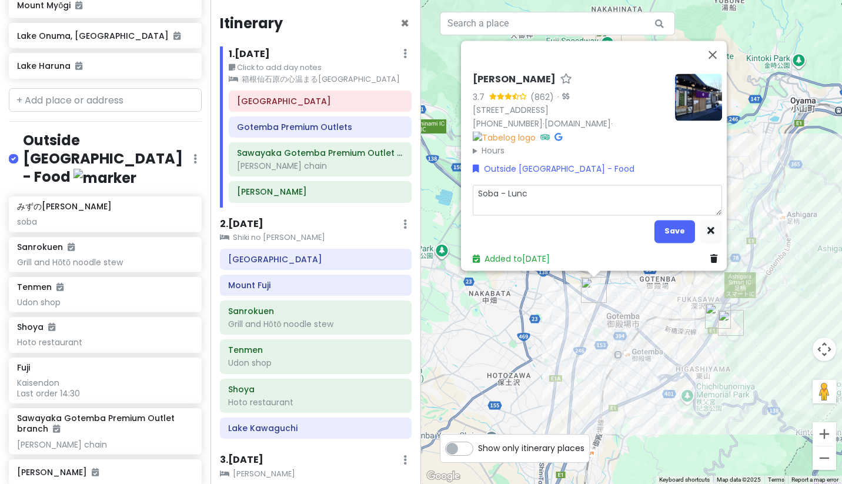
type textarea "Soba - Lunch"
type textarea "x"
type textarea "Soba - Lunch"
type textarea "x"
type textarea "Soba - Lunch op"
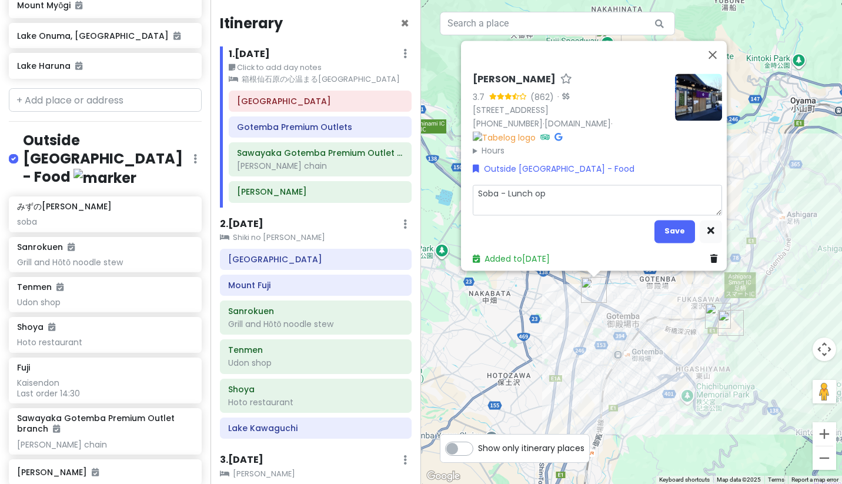
type textarea "x"
type textarea "Soba - Lunch opt"
type textarea "x"
type textarea "Soba - Lunch opti"
type textarea "x"
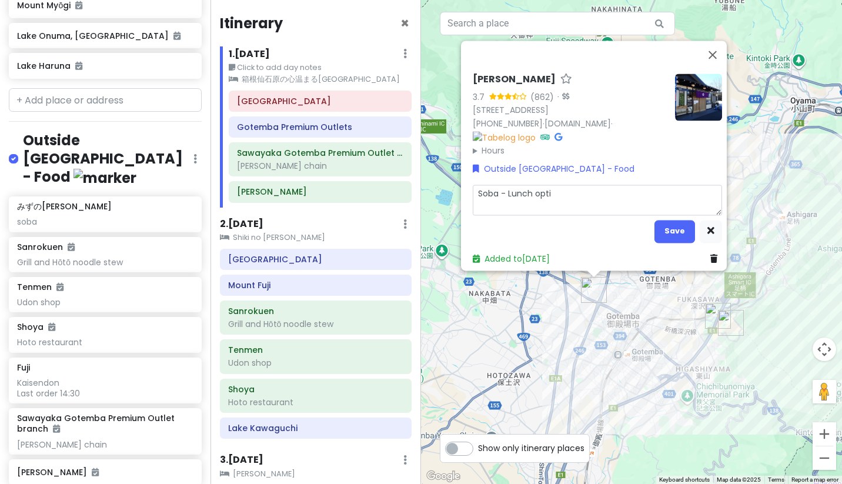
type textarea "Soba - Lunch optio"
type textarea "x"
type textarea "Soba - Lunch option"
click at [661, 223] on button "Save" at bounding box center [674, 231] width 41 height 23
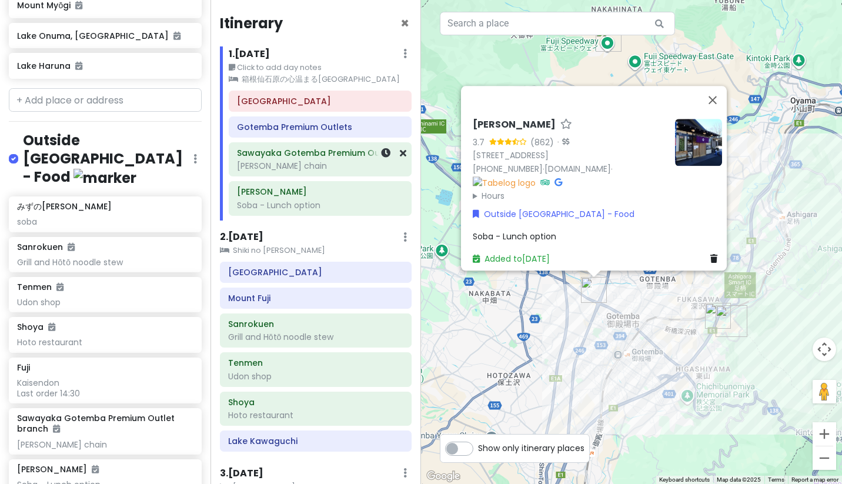
click at [316, 166] on div "[PERSON_NAME] chain" at bounding box center [320, 165] width 166 height 11
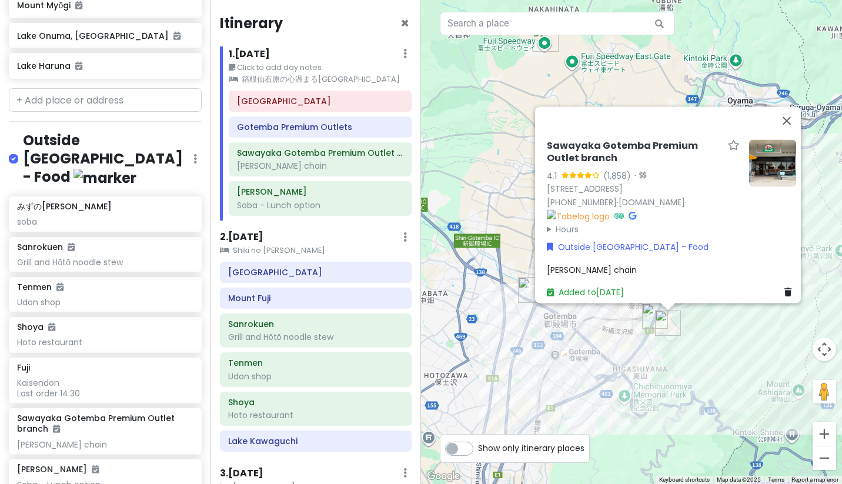
click at [604, 265] on span "[PERSON_NAME] chain" at bounding box center [592, 269] width 90 height 12
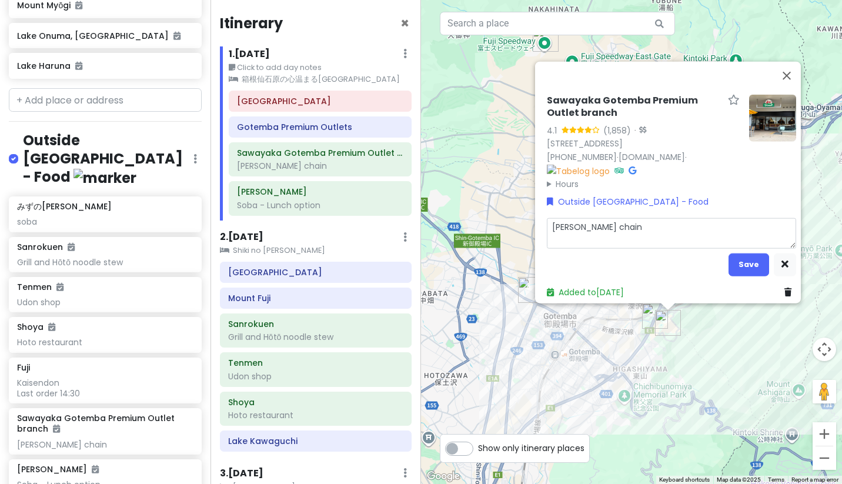
click at [632, 223] on textarea "[PERSON_NAME] chain" at bounding box center [671, 232] width 249 height 31
type textarea "x"
type textarea "[PERSON_NAME] chain"
type textarea "x"
type textarea "[PERSON_NAME] chain -"
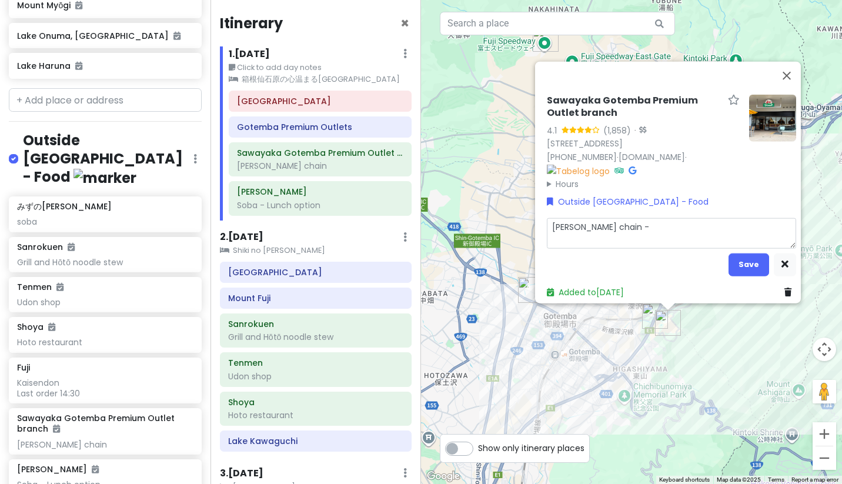
type textarea "x"
type textarea "[PERSON_NAME] chain -"
type textarea "x"
type textarea "[PERSON_NAME] chain - L"
type textarea "x"
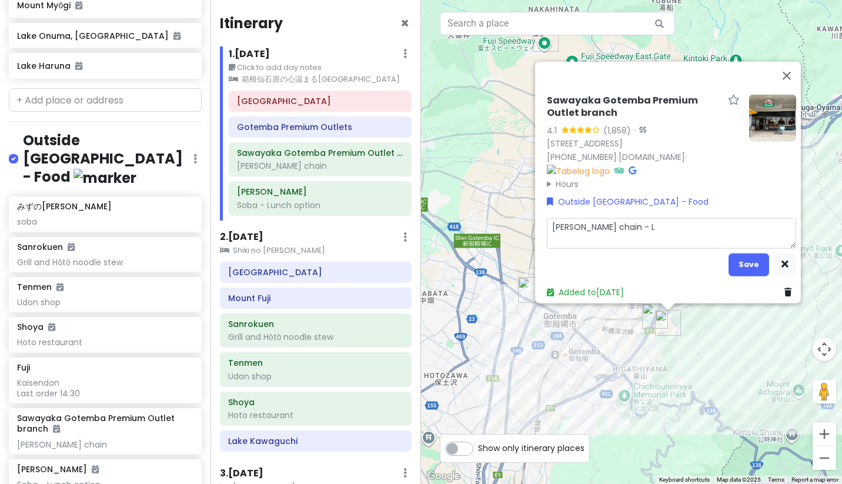
type textarea "[PERSON_NAME] chain - Lu"
type textarea "x"
type textarea "[PERSON_NAME] chain - Lun"
type textarea "x"
type textarea "[PERSON_NAME] chain - Lunc"
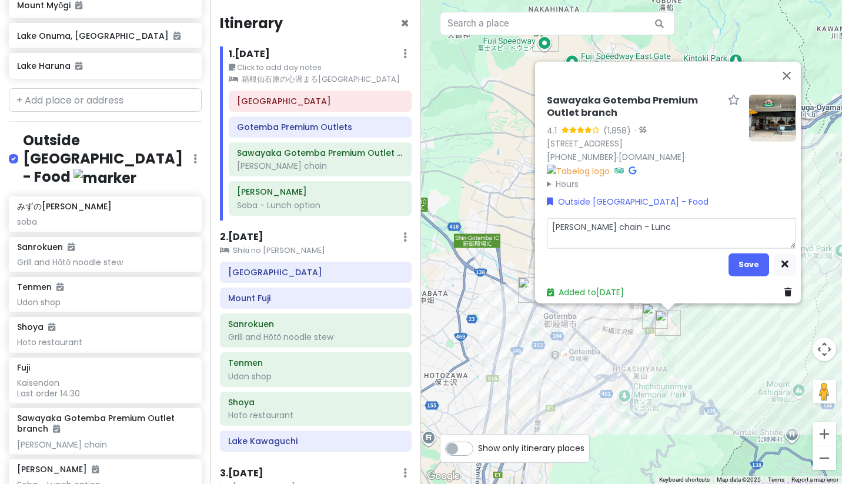
type textarea "x"
type textarea "[PERSON_NAME] chain - Lunch"
type textarea "x"
type textarea "[PERSON_NAME] chain - Lunch/"
type textarea "x"
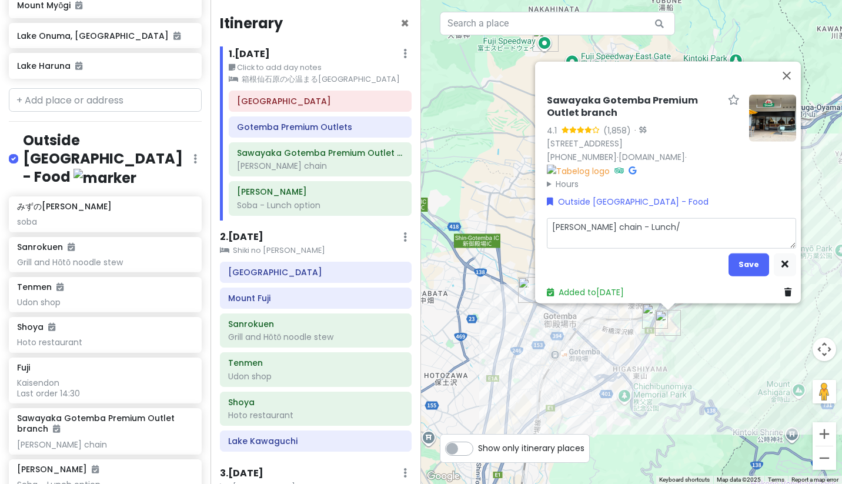
type textarea "[PERSON_NAME] chain - Lunch/"
type textarea "x"
type textarea "[PERSON_NAME] chain - Lunch/ D"
type textarea "x"
type textarea "[PERSON_NAME] chain - Lunch/ Di"
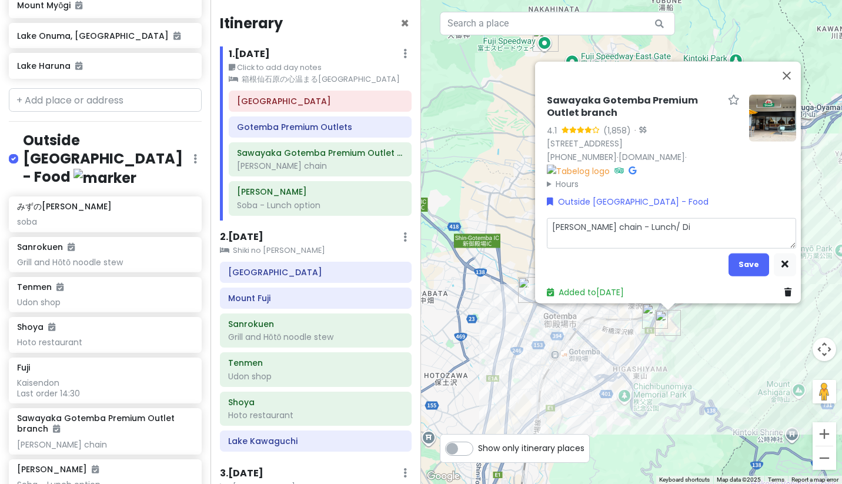
type textarea "x"
type textarea "[PERSON_NAME] chain - Lunch/ Din"
type textarea "x"
type textarea "[PERSON_NAME] chain - Lunch/ Dinn"
type textarea "x"
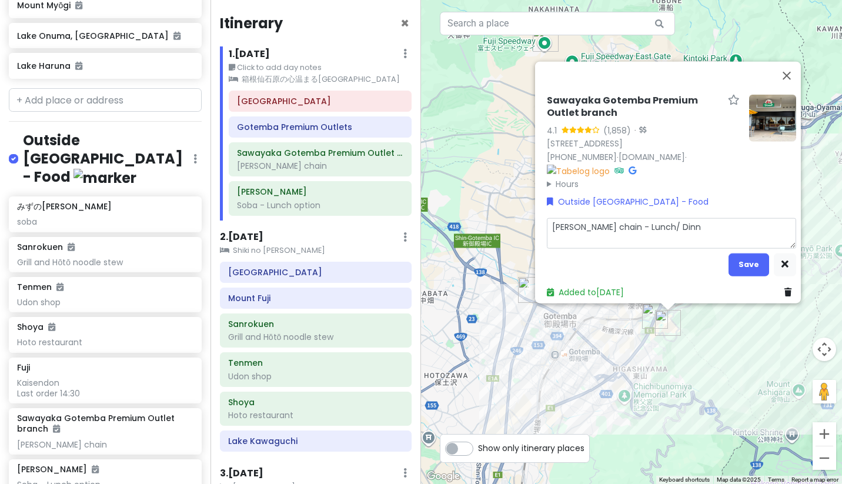
type textarea "[PERSON_NAME] chain - Lunch/ Dinne"
type textarea "x"
type textarea "[PERSON_NAME] chain - Lunch/ Dinner"
type textarea "x"
type textarea "[PERSON_NAME] chain - Lunch/ Dinner"
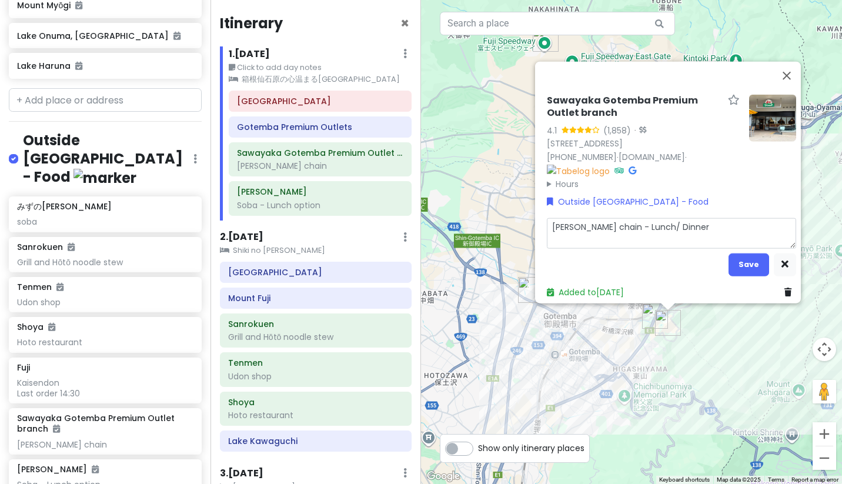
type textarea "x"
type textarea "[PERSON_NAME] chain - Lunch/ Dinner o"
type textarea "x"
type textarea "[PERSON_NAME] chain - Lunch/ Dinner op"
click at [735, 257] on button "Save" at bounding box center [748, 264] width 41 height 23
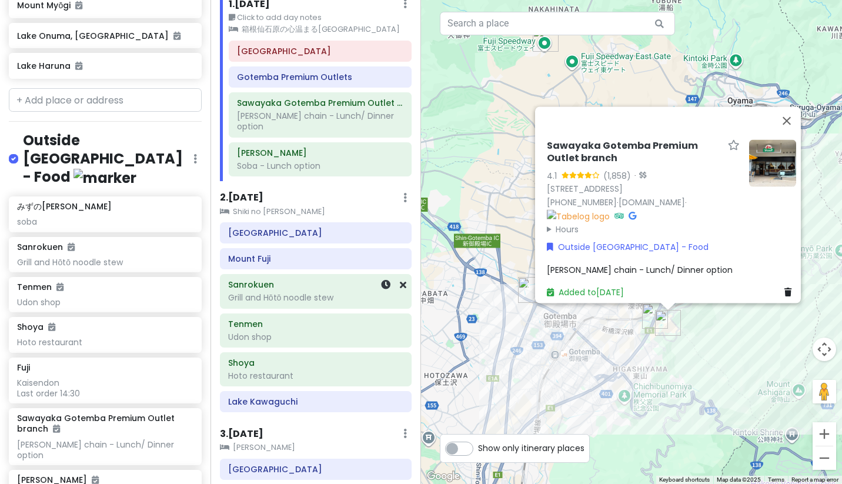
scroll to position [55, 0]
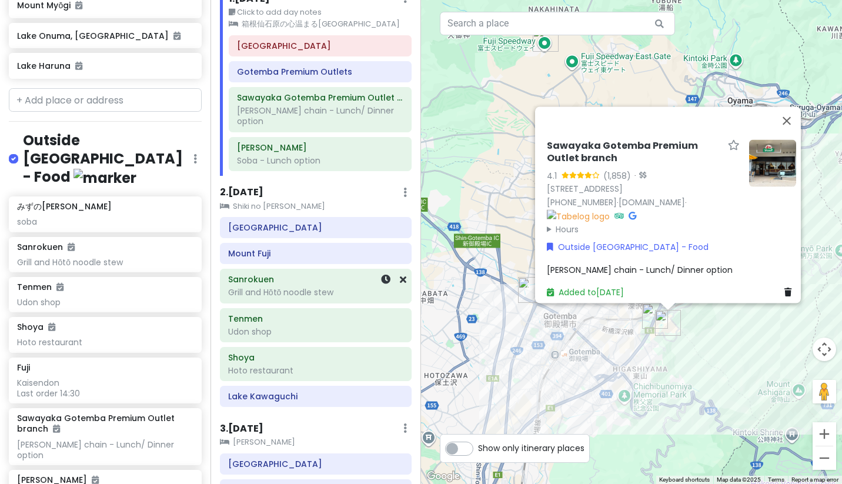
click at [331, 287] on div "Grill and Hōtō noodle stew" at bounding box center [315, 292] width 175 height 11
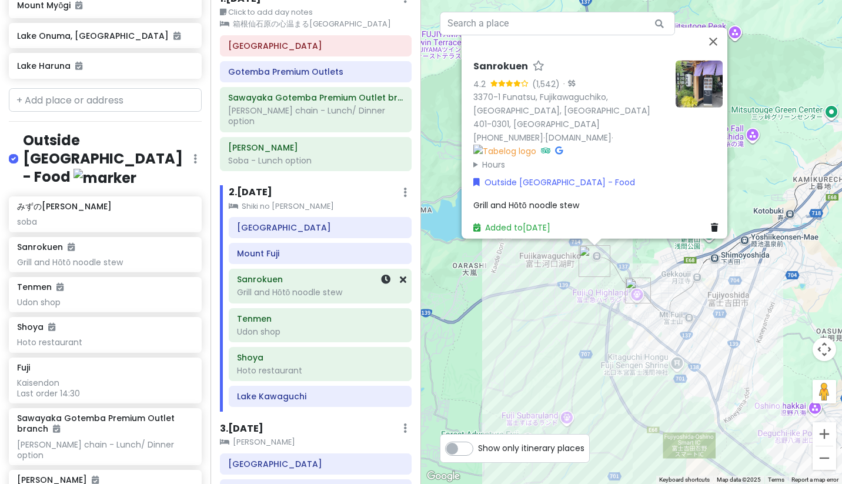
click at [349, 287] on div "Grill and Hōtō noodle stew" at bounding box center [320, 292] width 166 height 11
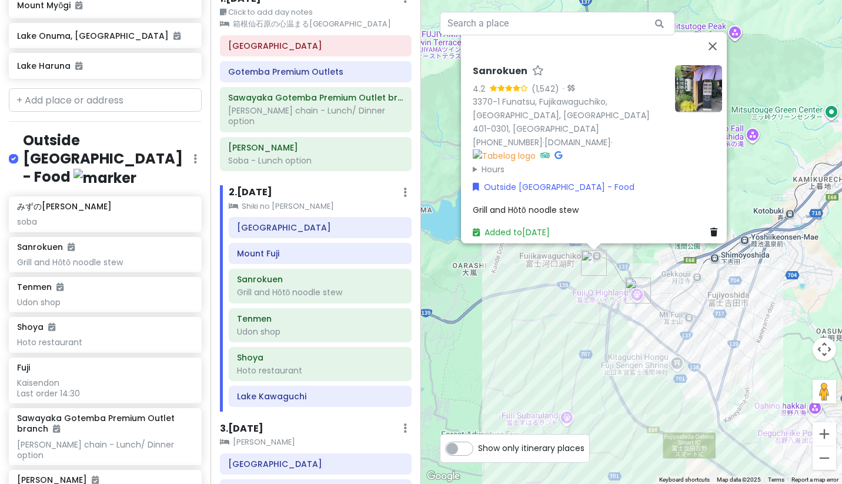
click at [585, 203] on div "Grill and Hōtō noodle stew" at bounding box center [597, 209] width 249 height 13
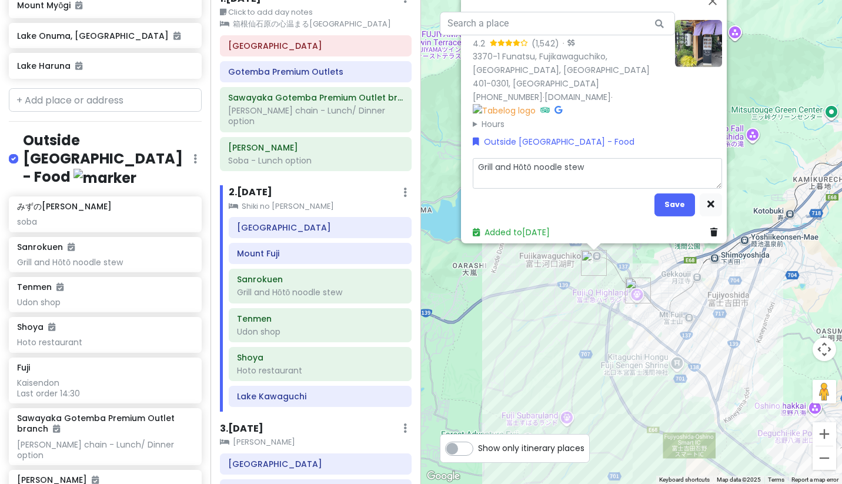
click at [604, 169] on textarea "Grill and Hōtō noodle stew" at bounding box center [597, 173] width 249 height 31
drag, startPoint x: 655, startPoint y: 163, endPoint x: 577, endPoint y: 160, distance: 78.8
click at [577, 160] on textarea "Grill and Hōtō noodle stew - Lunch option" at bounding box center [597, 173] width 249 height 31
click at [655, 197] on button "Save" at bounding box center [674, 204] width 41 height 23
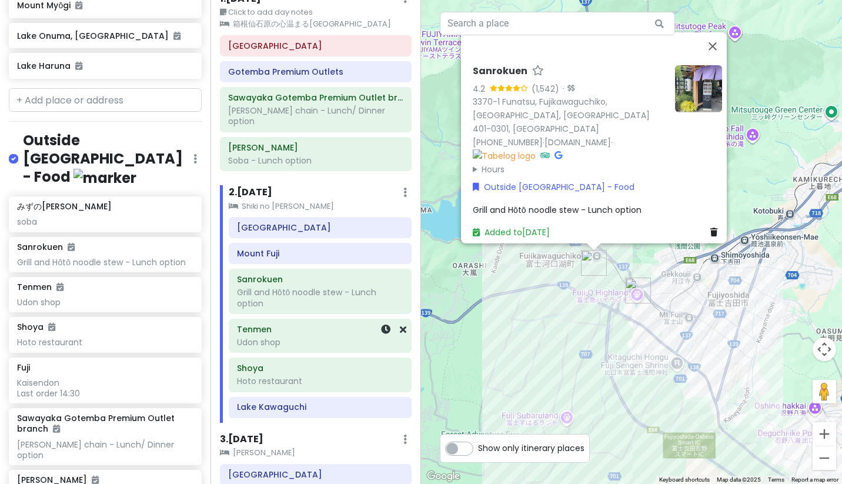
click at [323, 337] on div "Udon shop" at bounding box center [320, 342] width 166 height 11
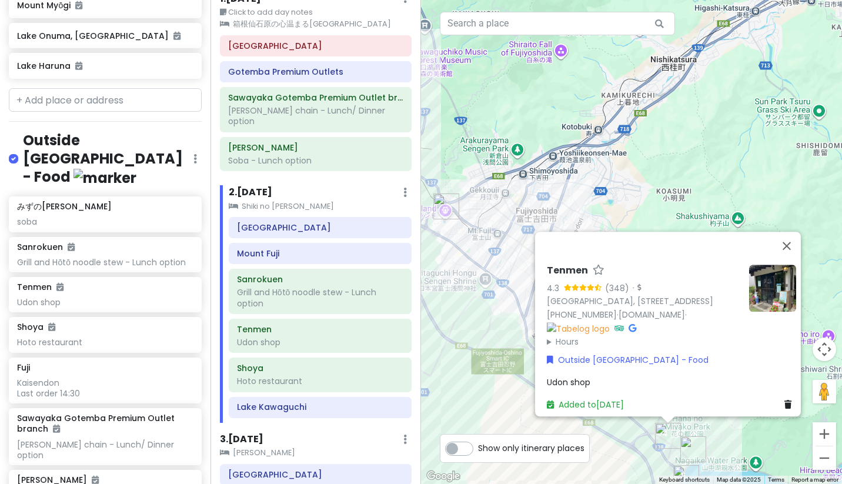
click at [614, 376] on div "Udon shop" at bounding box center [671, 382] width 249 height 13
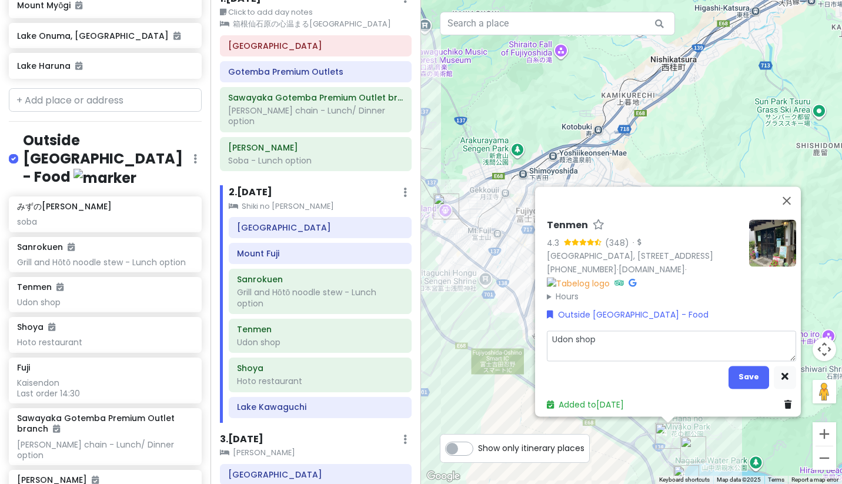
click at [622, 343] on textarea "Udon shop" at bounding box center [671, 345] width 249 height 31
click at [320, 376] on div "Hoto restaurant" at bounding box center [320, 381] width 166 height 11
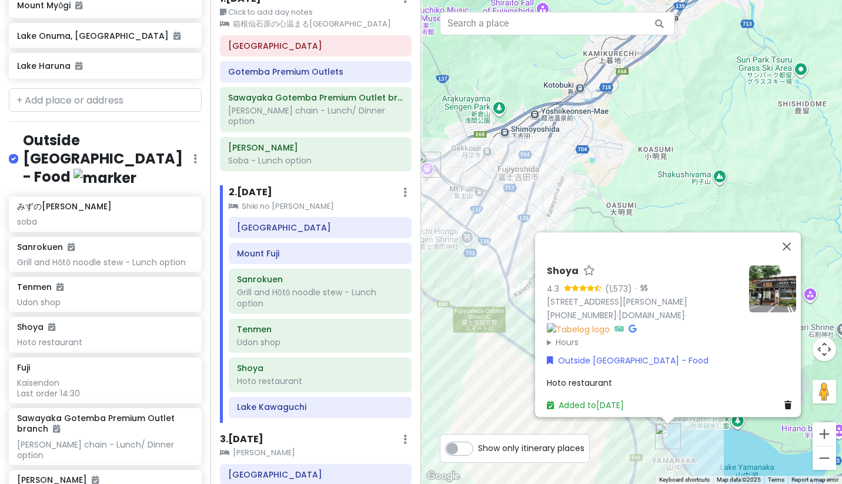
click at [624, 376] on div "Hoto restaurant" at bounding box center [671, 382] width 249 height 13
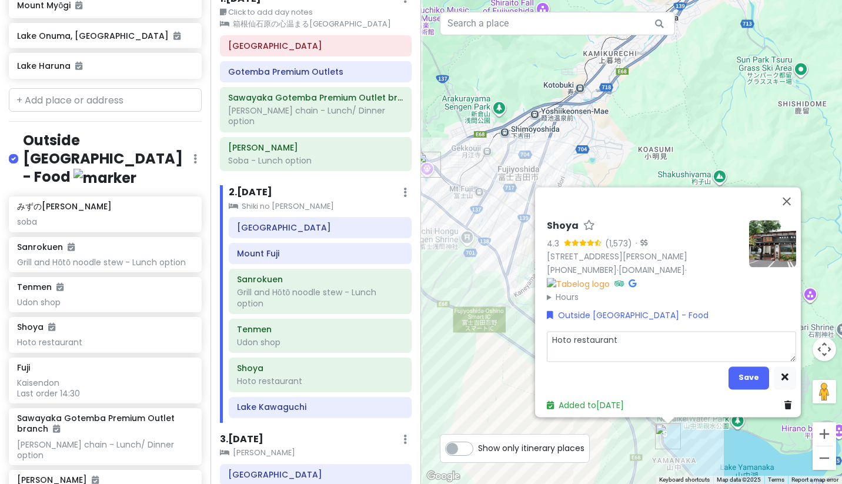
click at [636, 343] on textarea "Hoto restaurant" at bounding box center [671, 346] width 249 height 31
click at [746, 369] on button "Save" at bounding box center [748, 377] width 41 height 23
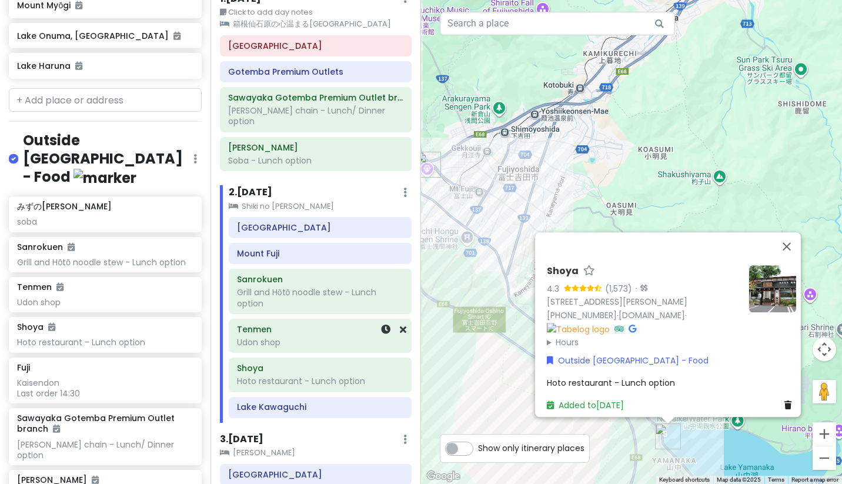
click at [337, 339] on div "Tenmen Udon shop" at bounding box center [320, 335] width 166 height 29
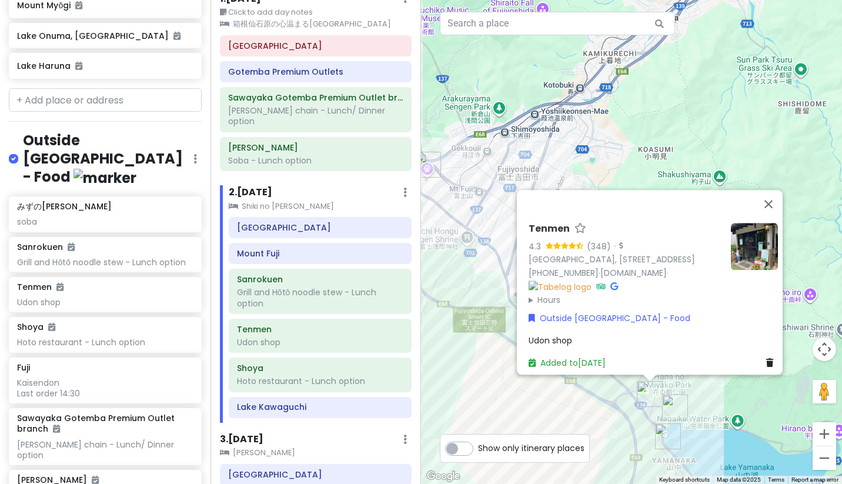
click at [607, 334] on div "Udon shop" at bounding box center [652, 340] width 249 height 13
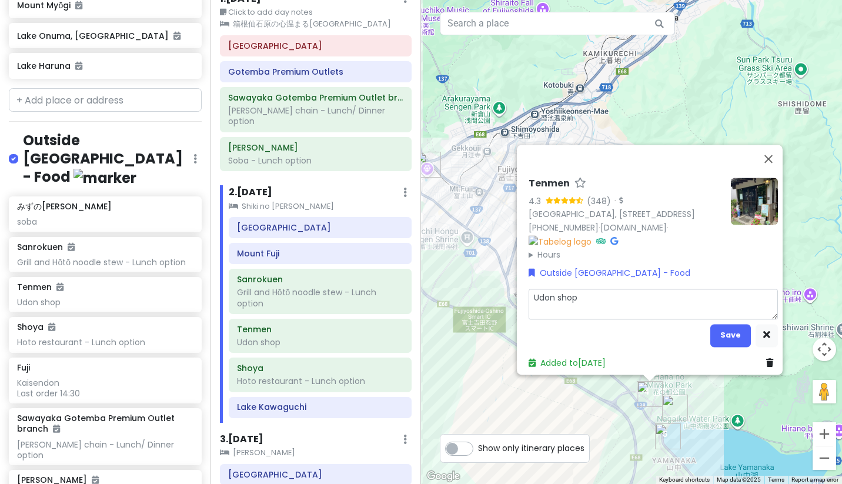
click at [616, 294] on textarea "Udon shop" at bounding box center [652, 304] width 249 height 31
click at [723, 326] on button "Save" at bounding box center [730, 335] width 41 height 23
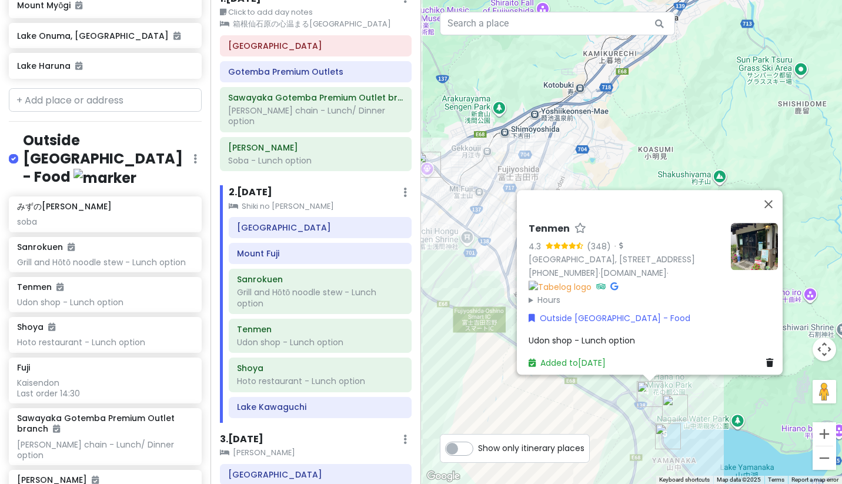
click at [626, 135] on div "Tenmen 4.3 (348) · [GEOGRAPHIC_DATA], [STREET_ADDRESS] [PHONE_NUMBER] · [DOMAIN…" at bounding box center [631, 242] width 421 height 484
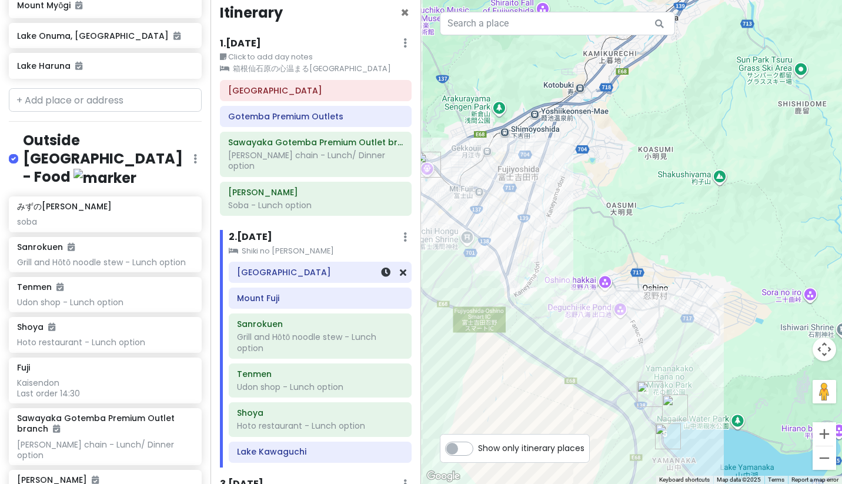
scroll to position [9, 0]
